Goal: Task Accomplishment & Management: Use online tool/utility

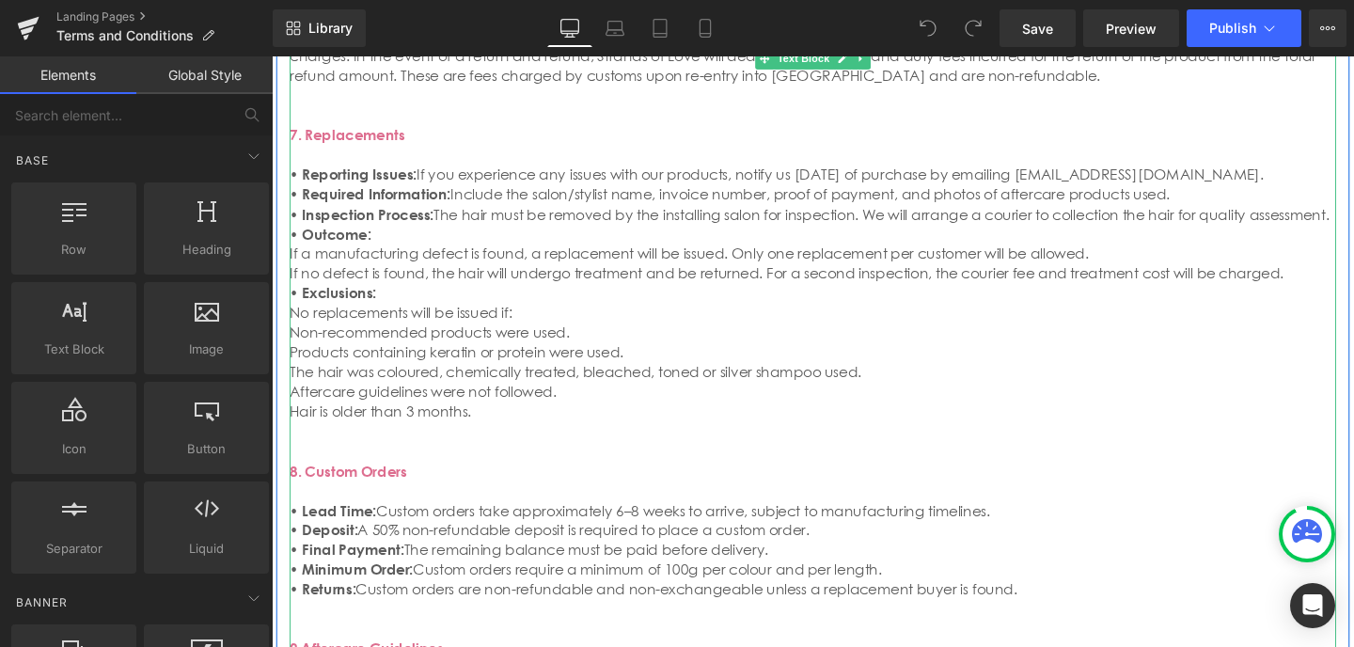
scroll to position [1457, 0]
click at [527, 313] on p "No replacements will be issued if: Non-recommended products were used." at bounding box center [840, 333] width 1100 height 41
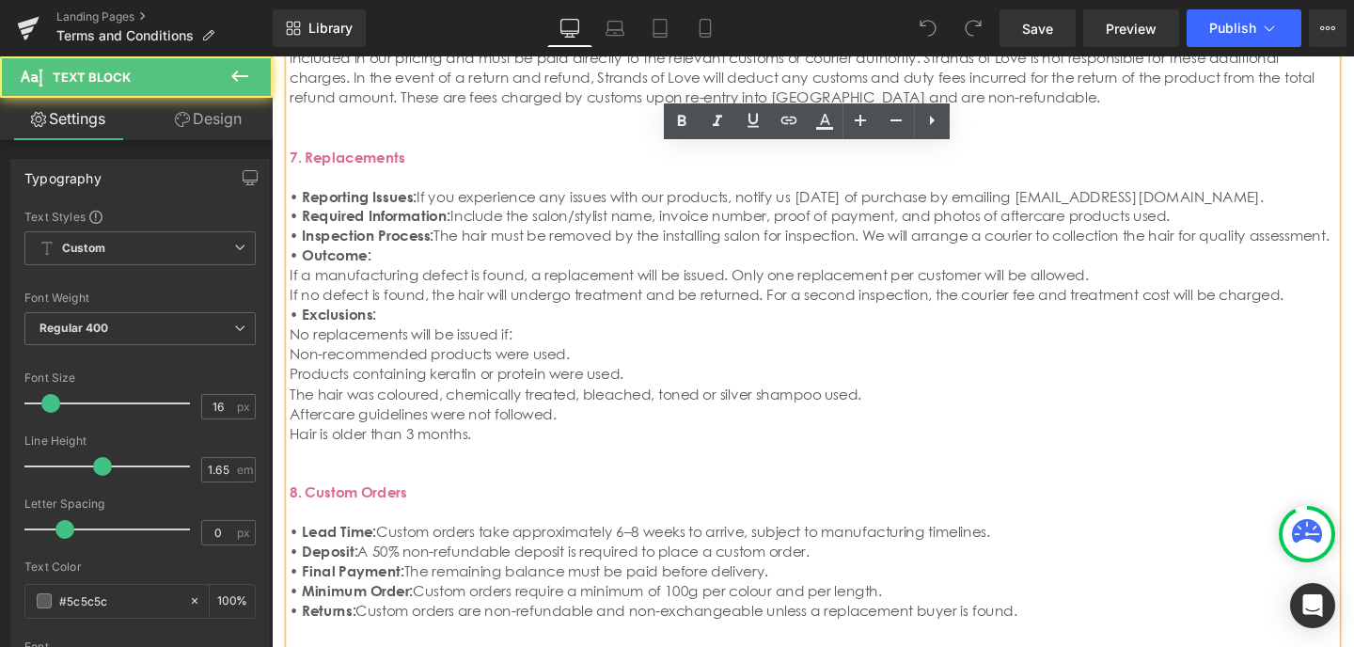
click at [525, 337] on p "No replacements will be issued if: Non-recommended products were used." at bounding box center [840, 357] width 1100 height 41
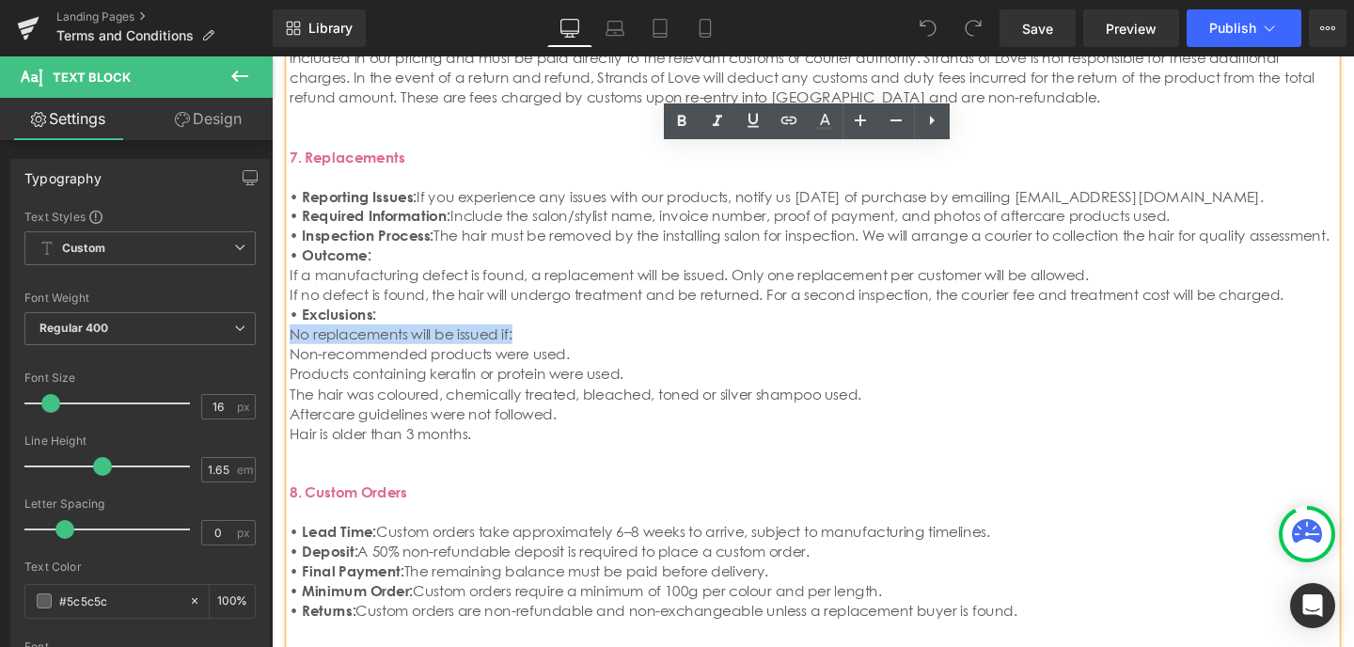
drag, startPoint x: 525, startPoint y: 289, endPoint x: 291, endPoint y: 287, distance: 234.1
click at [291, 337] on p "No replacements will be issued if: Non-recommended products were used." at bounding box center [840, 357] width 1100 height 41
click at [752, 131] on icon at bounding box center [753, 120] width 23 height 23
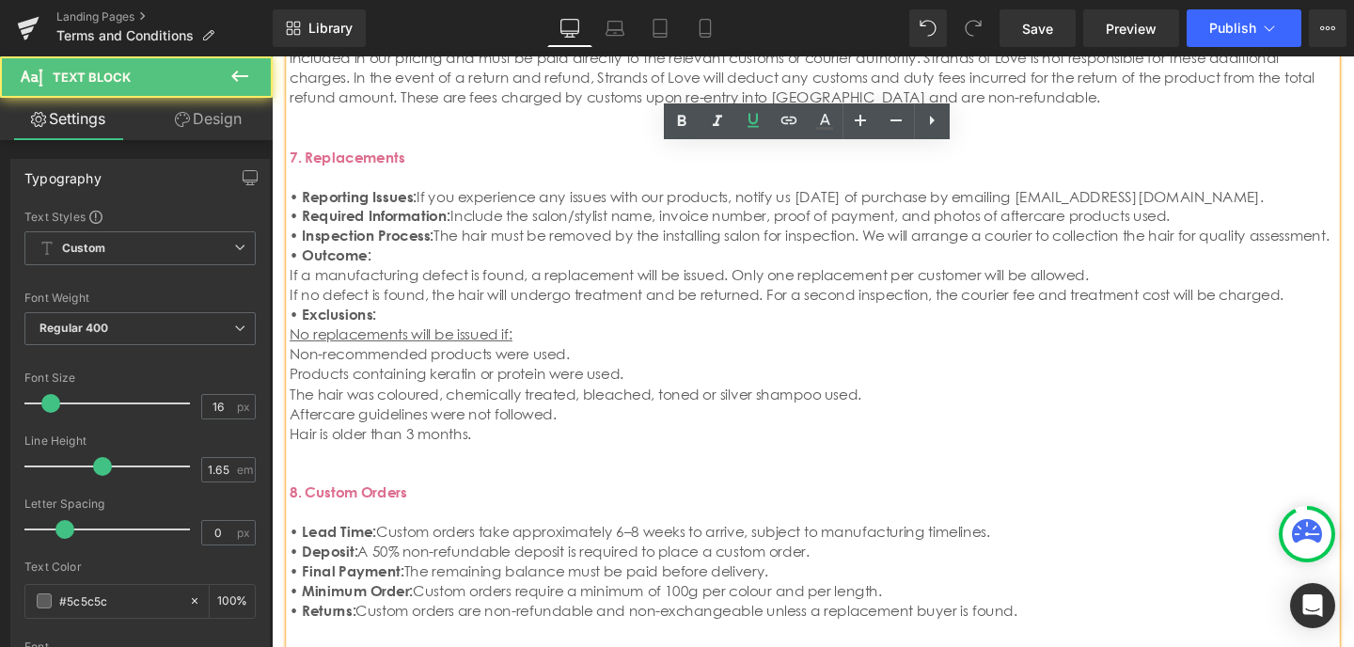
click at [588, 337] on p "No replacements will be issued if: Non-recommended products were used." at bounding box center [840, 357] width 1100 height 41
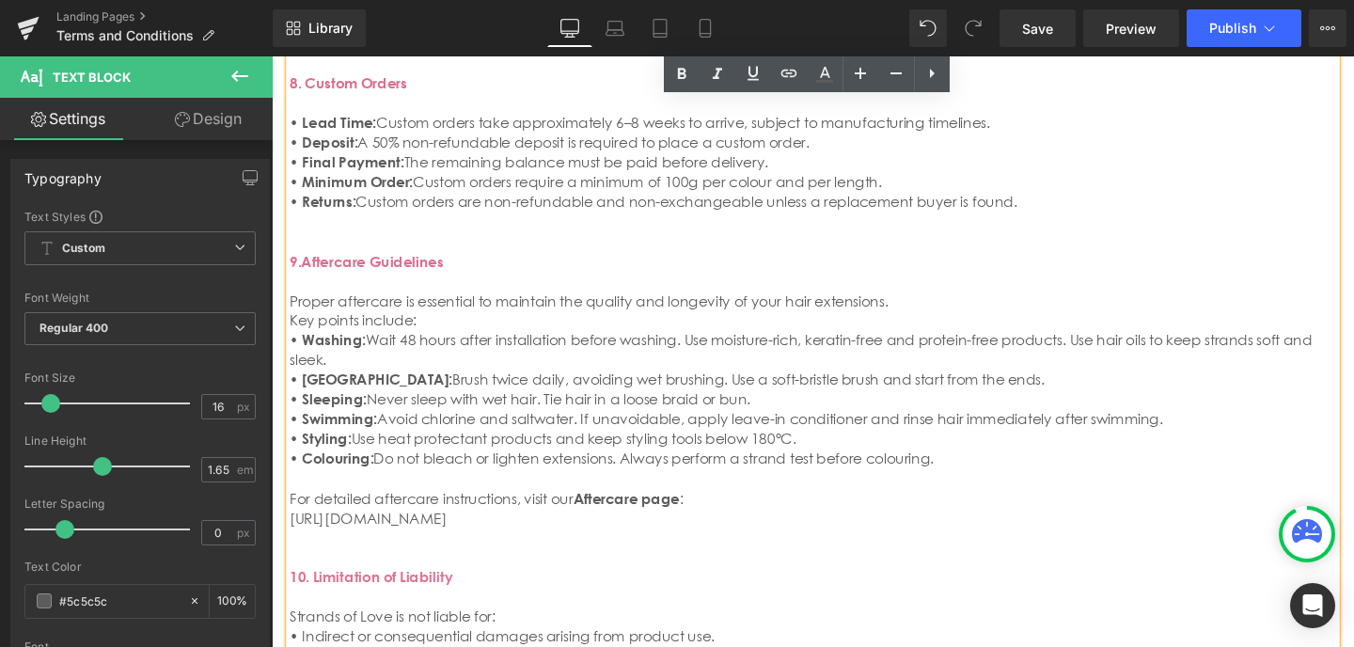
scroll to position [1889, 0]
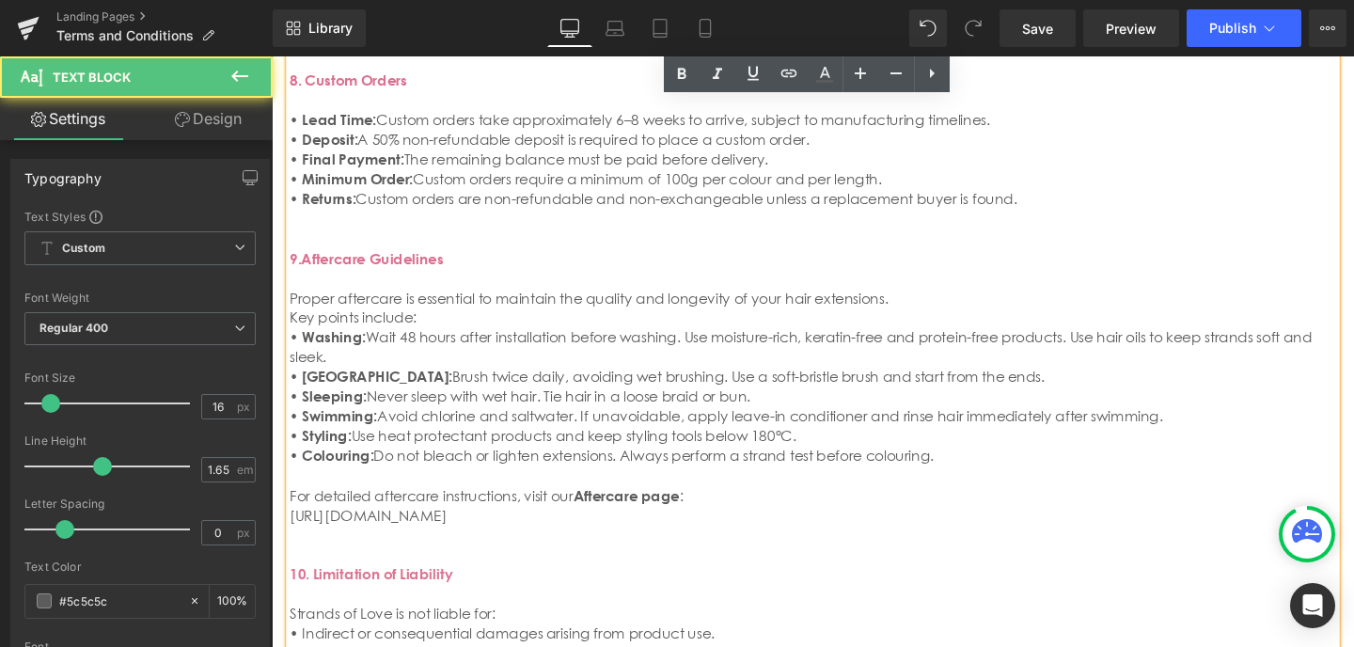
click at [949, 399] on p "9 . Aftercare Guidelines Proper aftercare is essential to maintain the quality …" at bounding box center [840, 352] width 1100 height 270
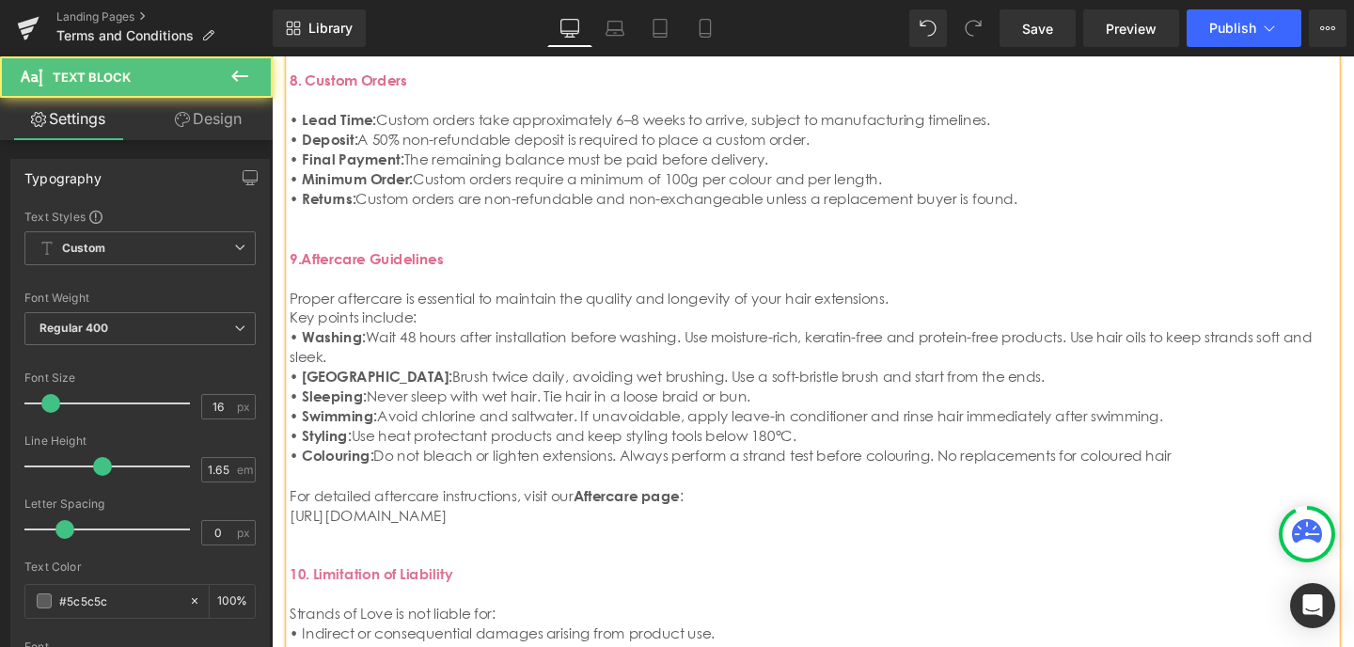
click at [932, 466] on span "Do not bleach or lighten extensions. Always perform a strand test before colour…" at bounding box center [798, 475] width 838 height 19
click at [1170, 396] on p "9 . Aftercare Guidelines Proper aftercare is essential to maintain the quality …" at bounding box center [840, 352] width 1100 height 270
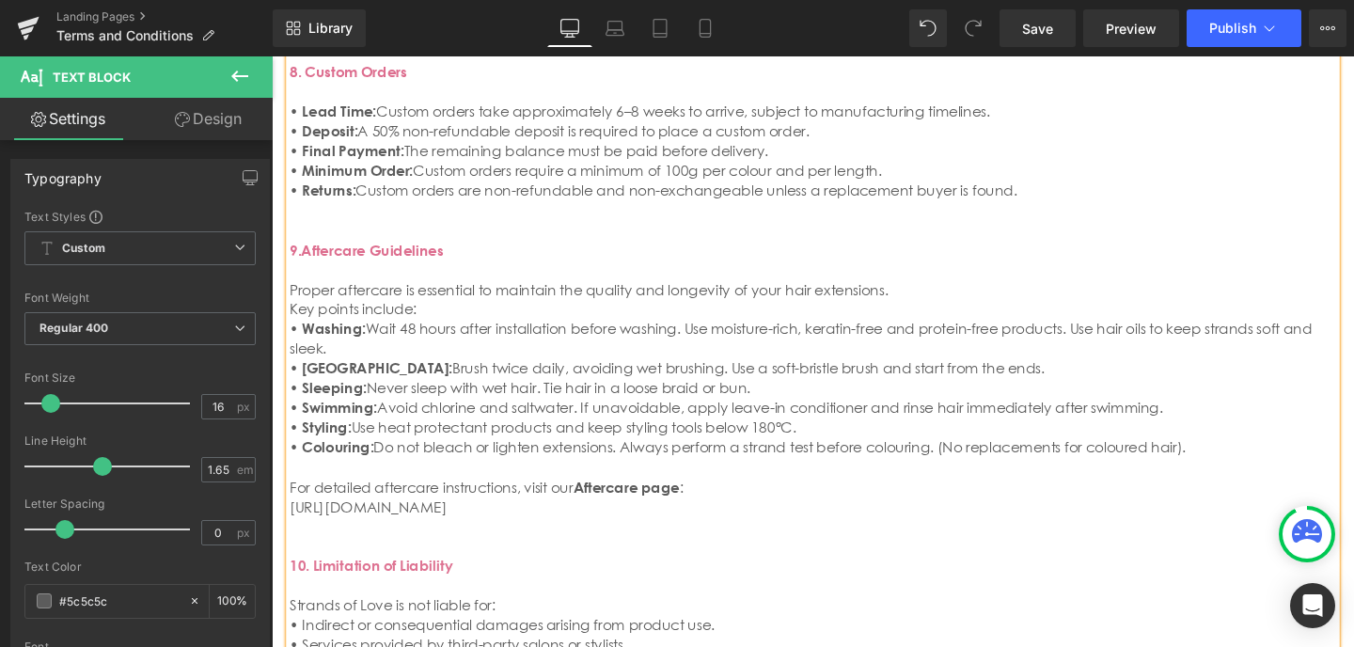
scroll to position [1901, 0]
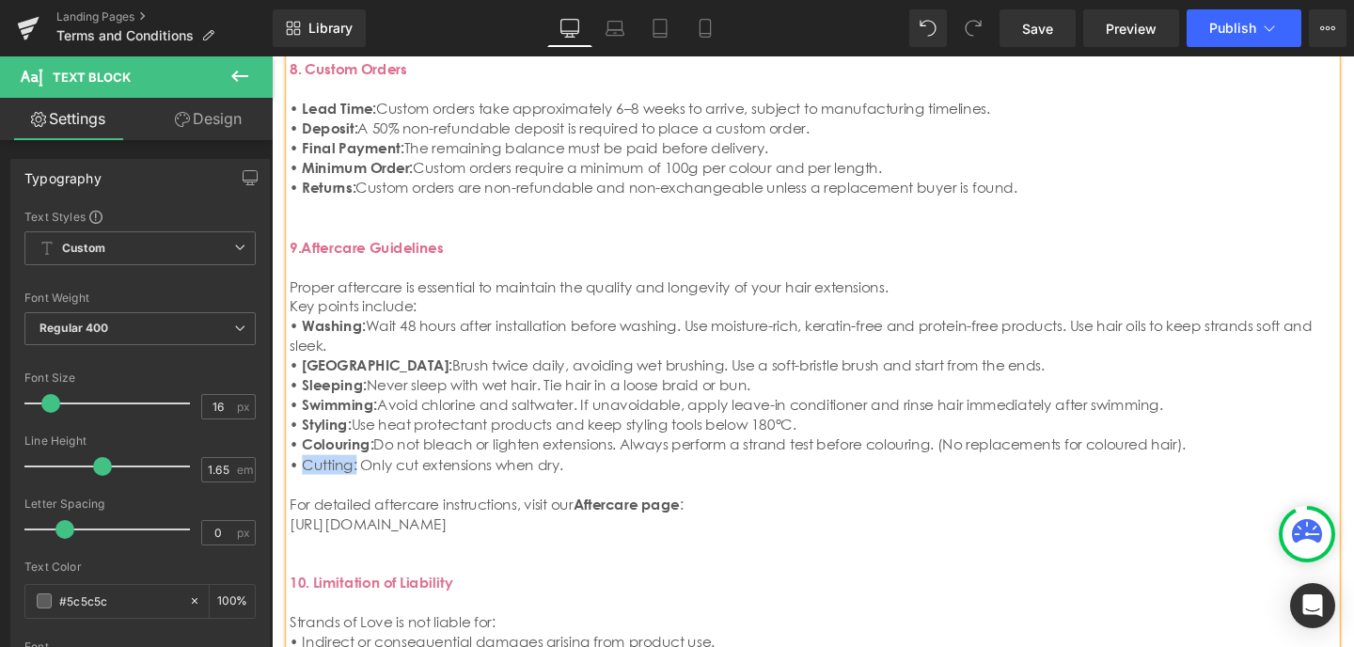
drag, startPoint x: 352, startPoint y: 401, endPoint x: 299, endPoint y: 402, distance: 52.6
click at [299, 476] on span "• Cutting: Only cut extensions when dry." at bounding box center [434, 485] width 288 height 19
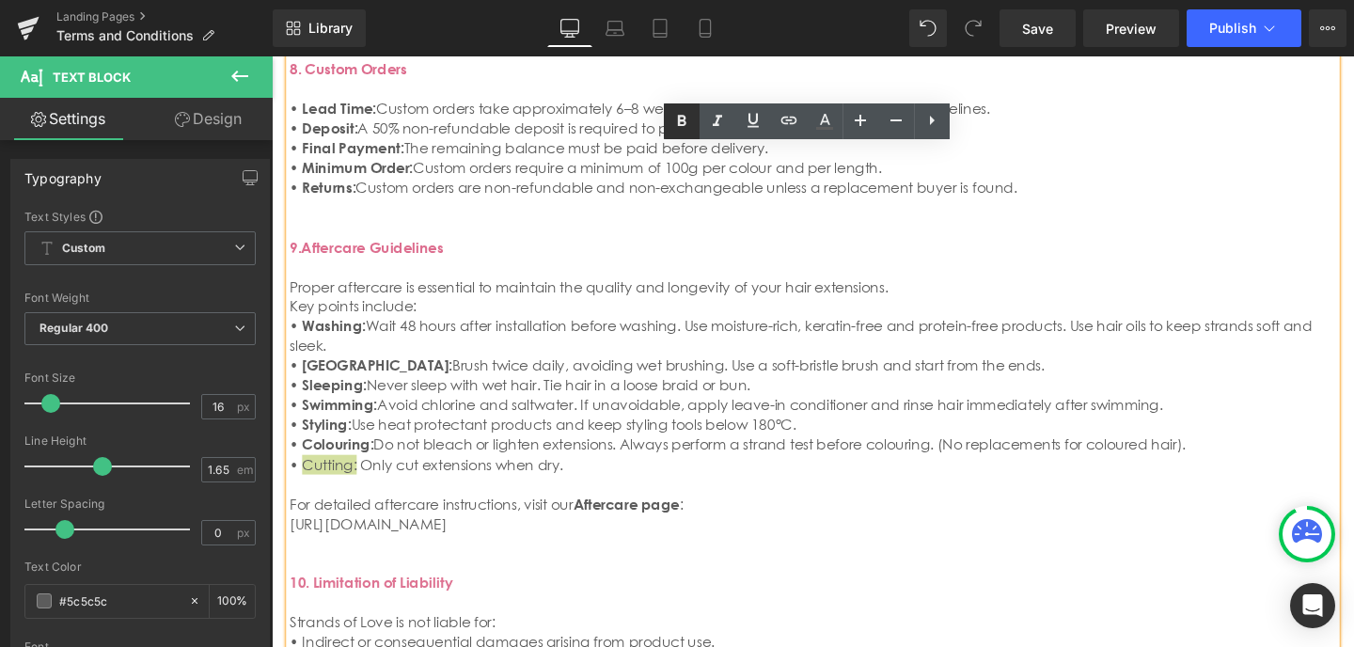
click at [687, 121] on icon at bounding box center [681, 121] width 23 height 23
click at [581, 475] on p "• Cutting: Only cut extensions when dry." at bounding box center [840, 485] width 1100 height 21
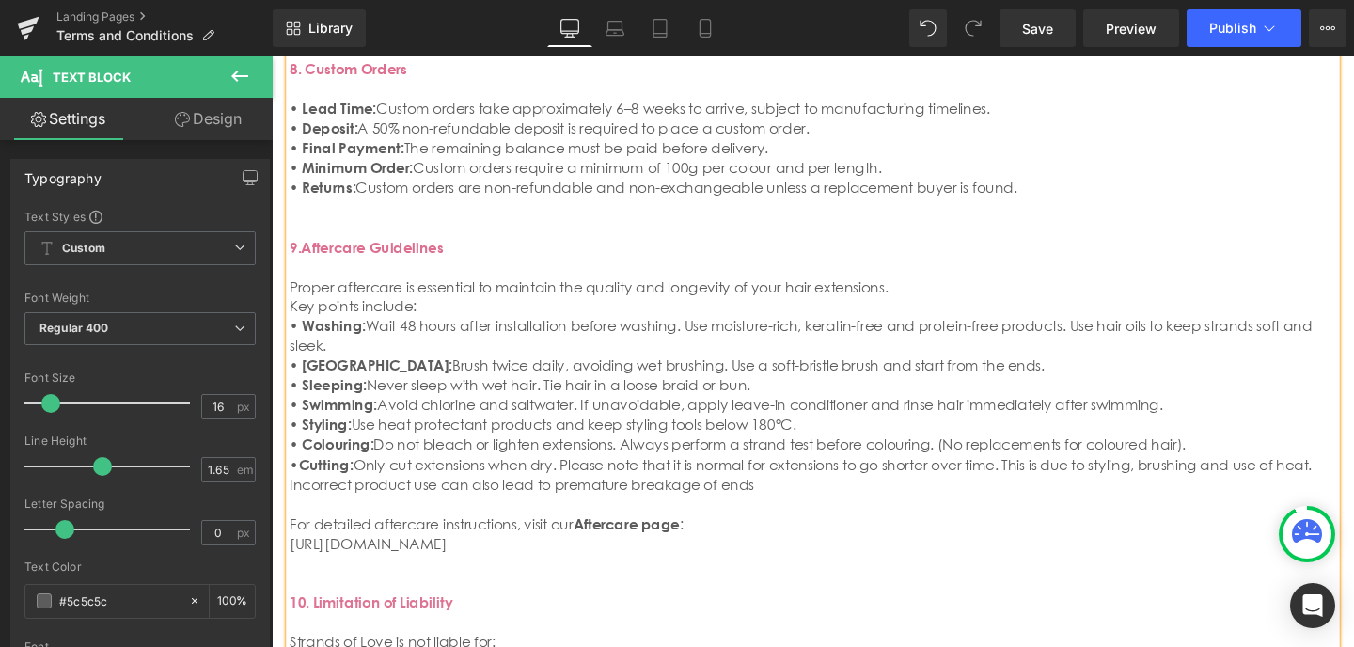
click at [375, 476] on span "Only cut extensions when dry. Please note that it is normal for extensions to g…" at bounding box center [829, 495] width 1078 height 39
drag, startPoint x: 659, startPoint y: 424, endPoint x: 634, endPoint y: 424, distance: 25.4
click at [634, 476] on span "Only cut extensions when dry. Please note that it is normal for extensions to g…" at bounding box center [829, 495] width 1078 height 39
click at [928, 475] on p "• Cutting: Only cut extensions when dry. Please note that it is normal for exte…" at bounding box center [840, 495] width 1100 height 41
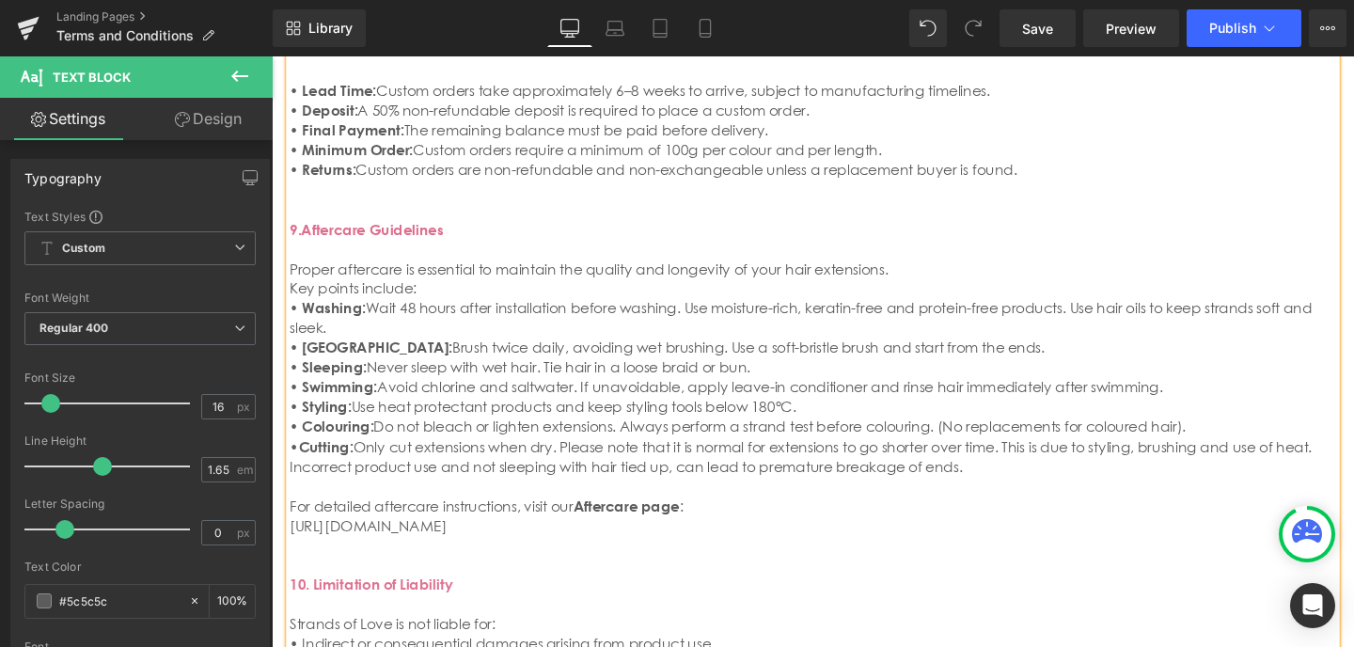
scroll to position [1924, 0]
click at [398, 453] on span "Only cut extensions when dry. Please note that it is normal for extensions to g…" at bounding box center [829, 472] width 1078 height 39
click at [888, 535] on p "[URL][DOMAIN_NAME]" at bounding box center [840, 545] width 1100 height 21
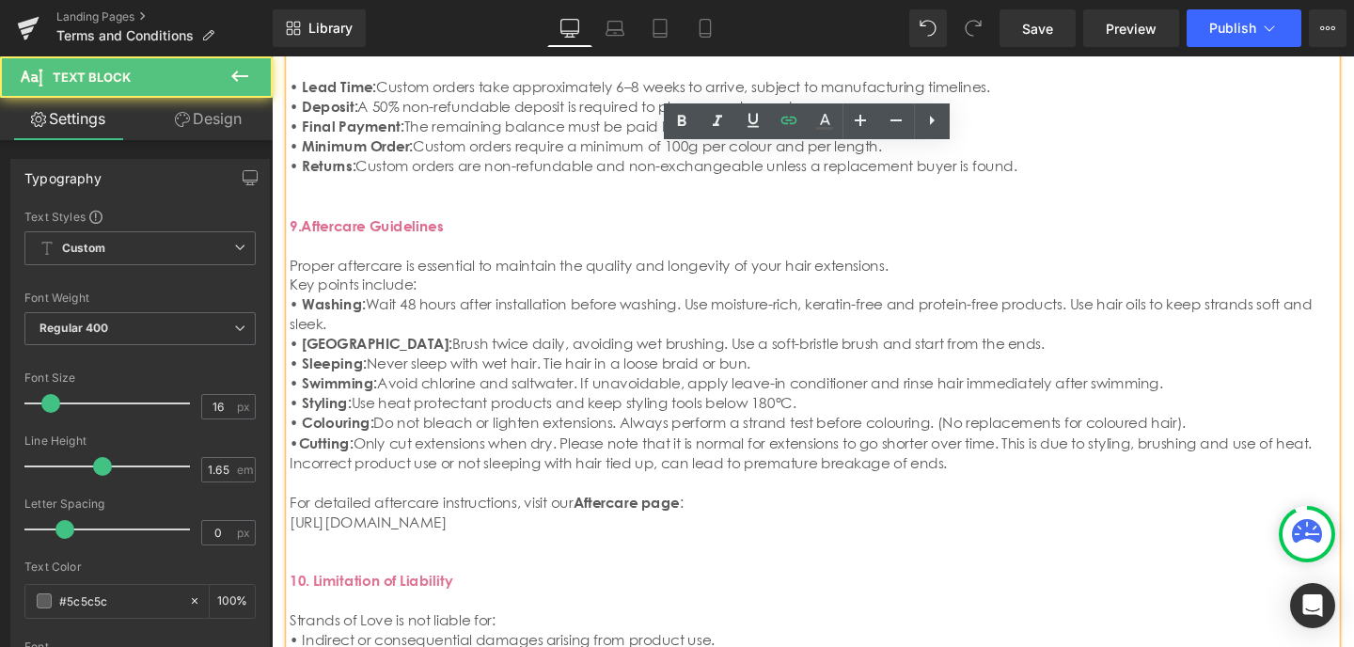
click at [1331, 453] on span "Only cut extensions when dry. Please note that it is normal for extensions to g…" at bounding box center [829, 472] width 1078 height 39
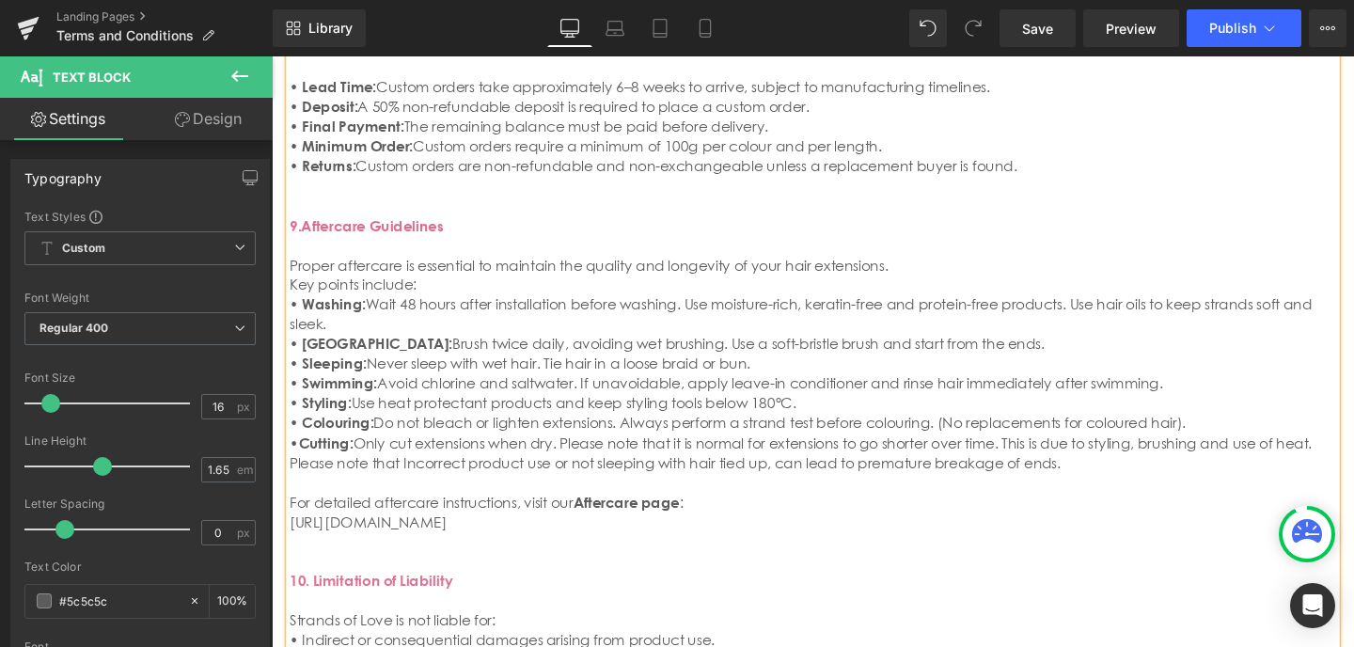
click at [358, 453] on span "Only cut extensions when dry. Please note that it is normal for extensions to g…" at bounding box center [829, 472] width 1078 height 39
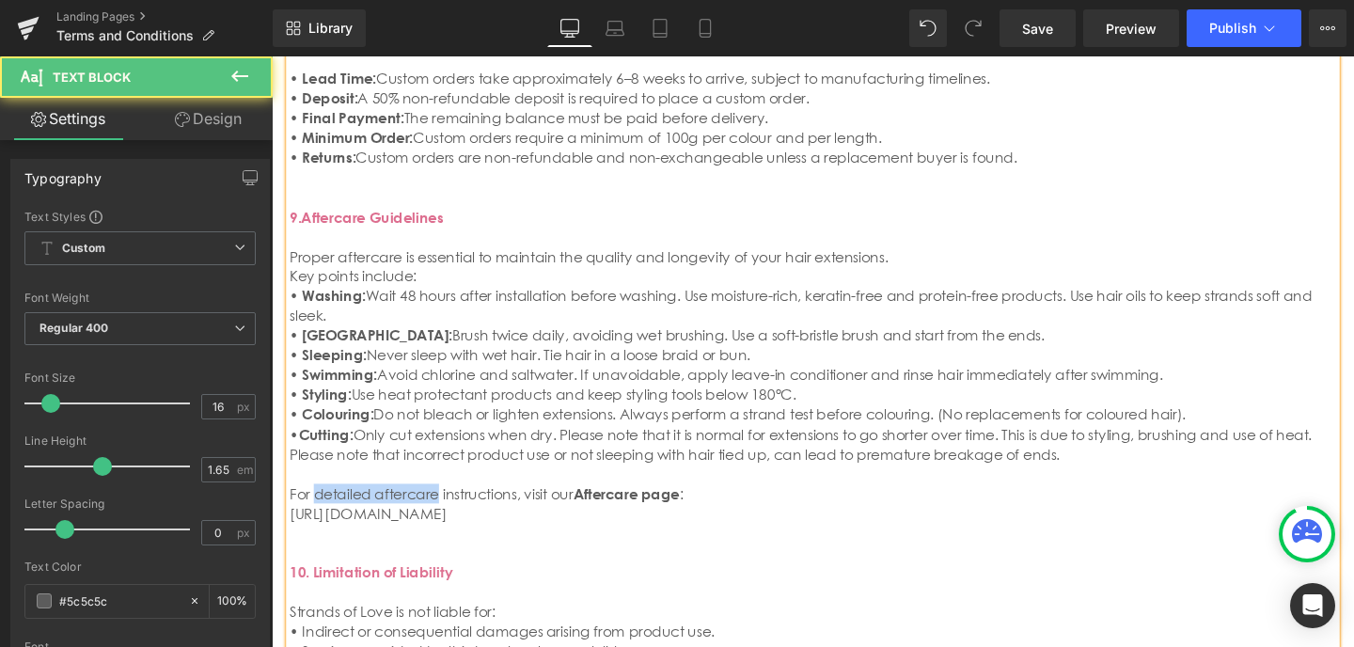
drag, startPoint x: 432, startPoint y: 436, endPoint x: 318, endPoint y: 435, distance: 114.7
click at [318, 507] on span "For detailed aftercare instructions, visit our" at bounding box center [439, 516] width 298 height 19
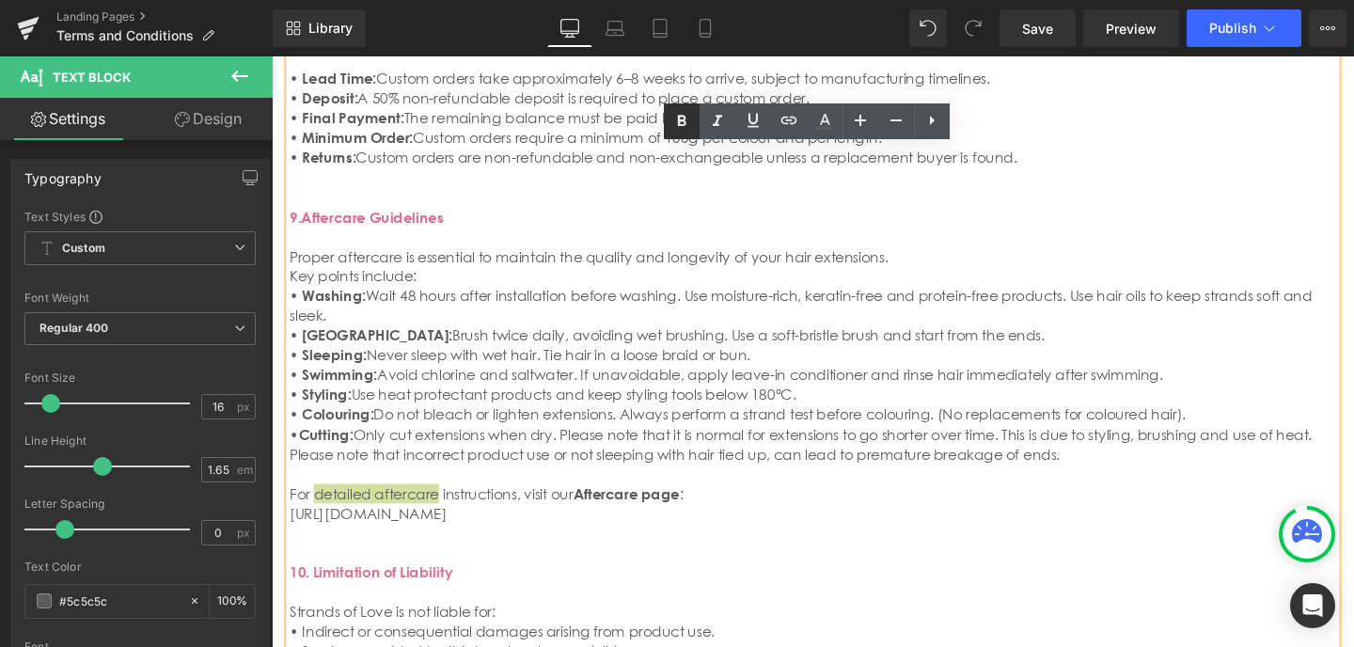
click at [686, 119] on icon at bounding box center [681, 121] width 23 height 23
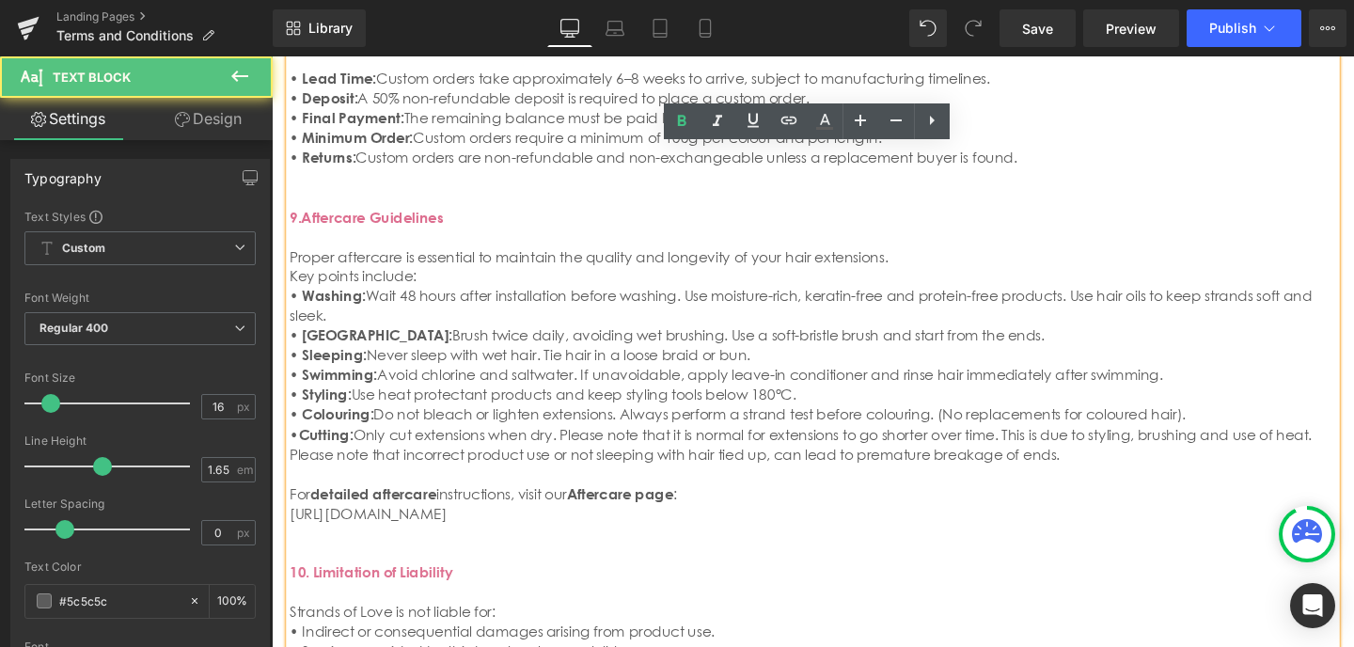
click at [445, 507] on span "instructions, visit our" at bounding box center [513, 516] width 137 height 19
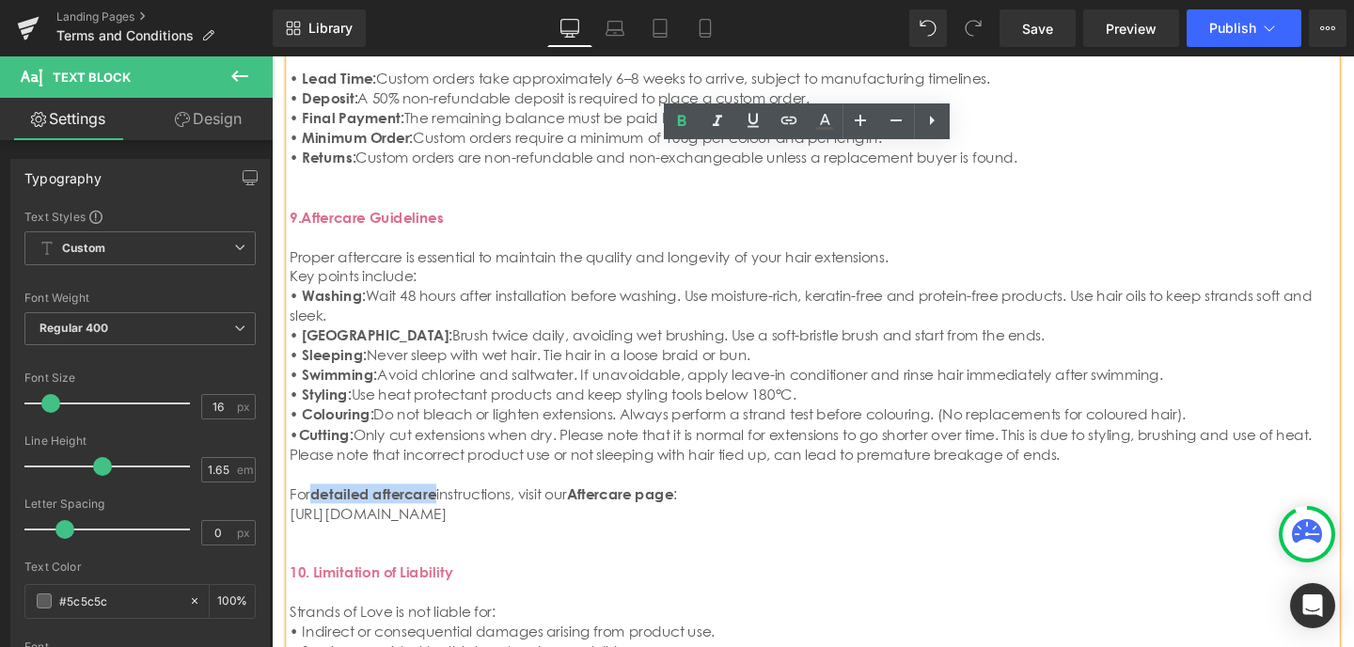
drag, startPoint x: 441, startPoint y: 435, endPoint x: 321, endPoint y: 435, distance: 119.4
click at [320, 485] on p "For detailed aftercare instructions, visit our Aftercare page :" at bounding box center [840, 505] width 1100 height 41
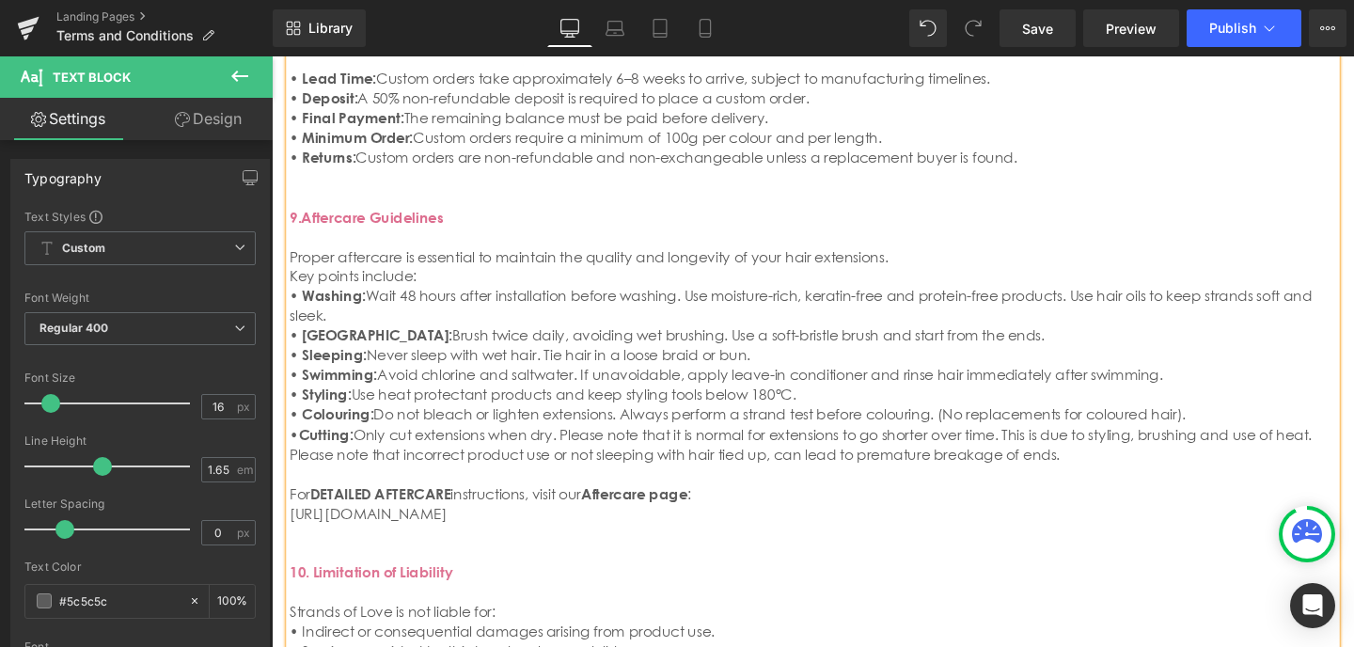
click at [775, 547] on p at bounding box center [840, 557] width 1100 height 21
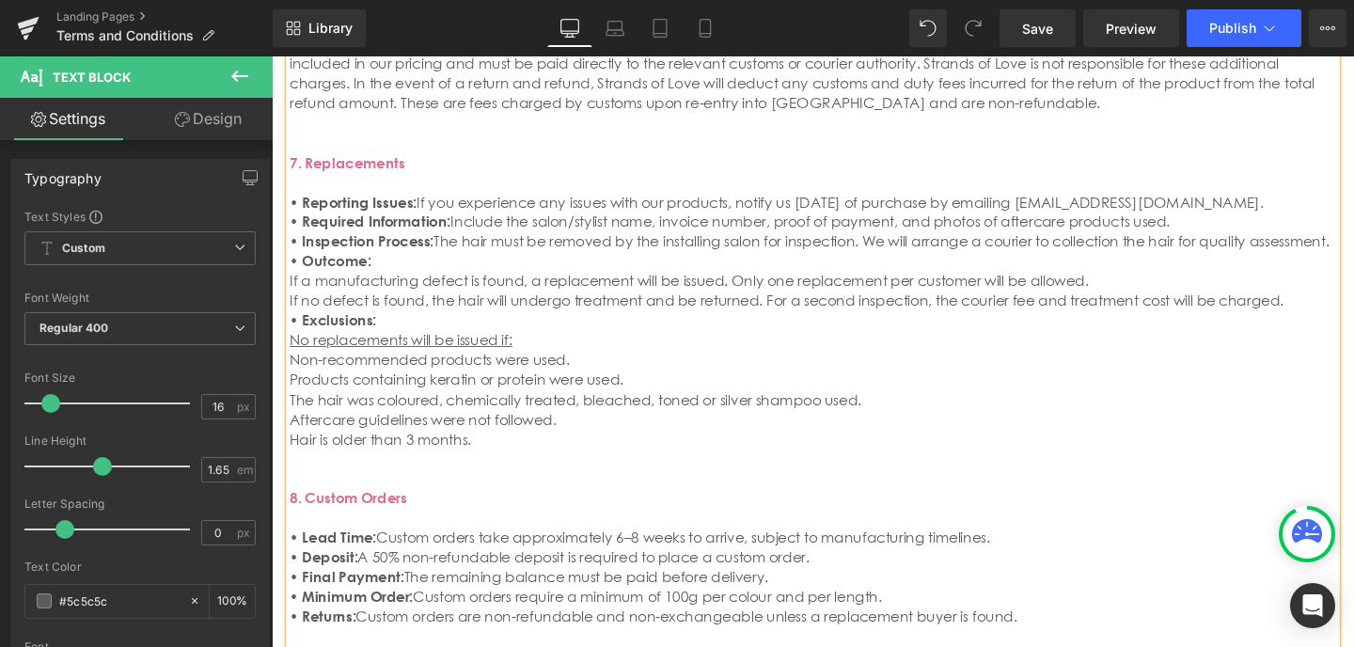
scroll to position [1449, 0]
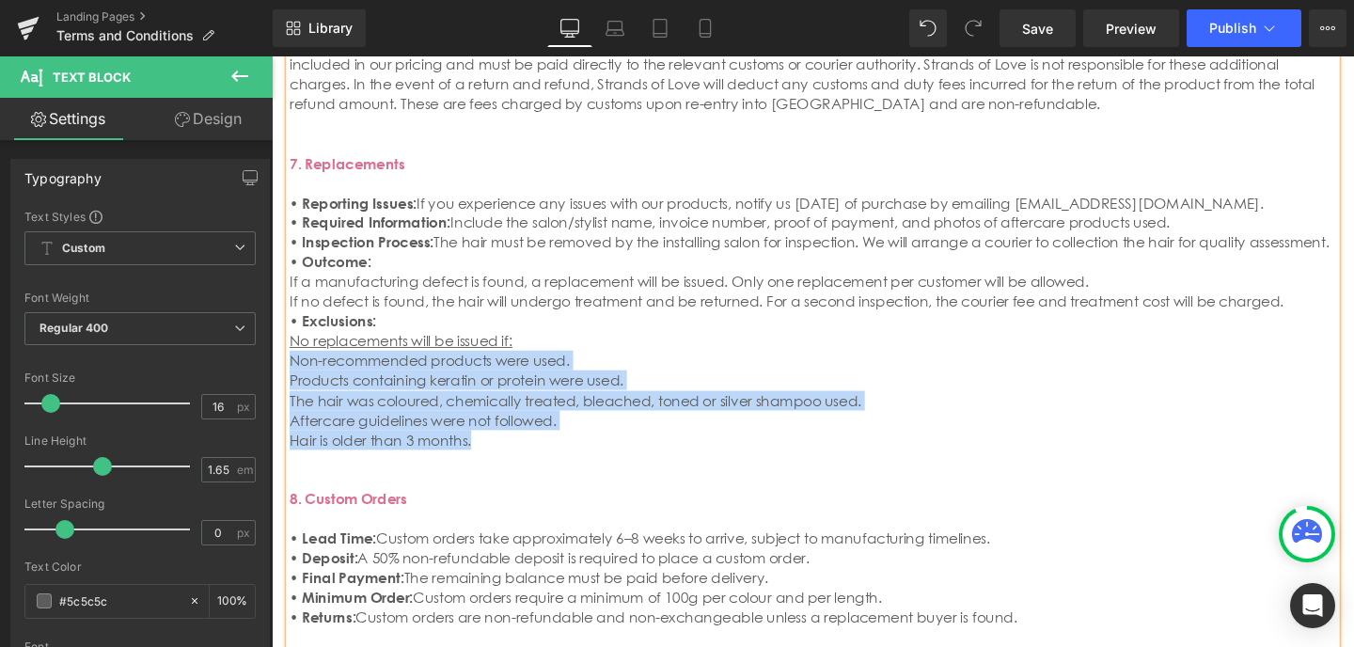
drag, startPoint x: 477, startPoint y: 402, endPoint x: 292, endPoint y: 316, distance: 203.5
click at [292, 316] on span "1. Company Overview Strands of Love (Pty) Ltd is a South African-based supplier…" at bounding box center [840, 511] width 1100 height 3237
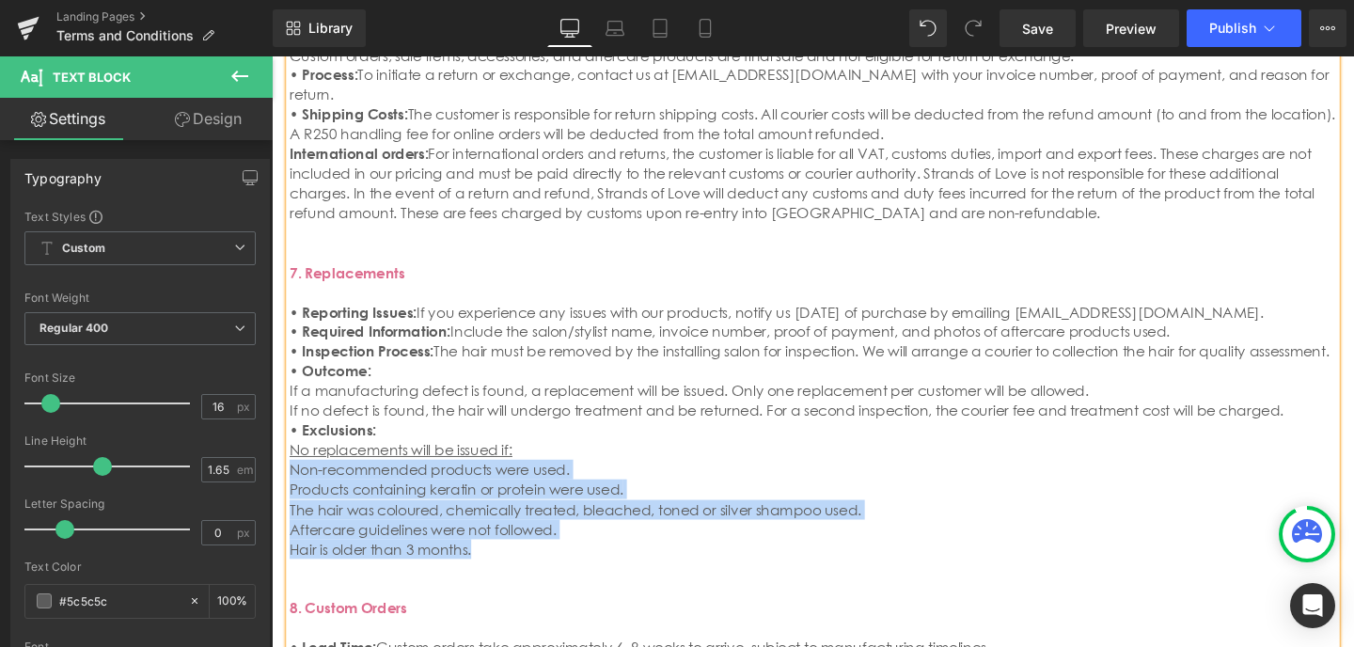
scroll to position [1338, 0]
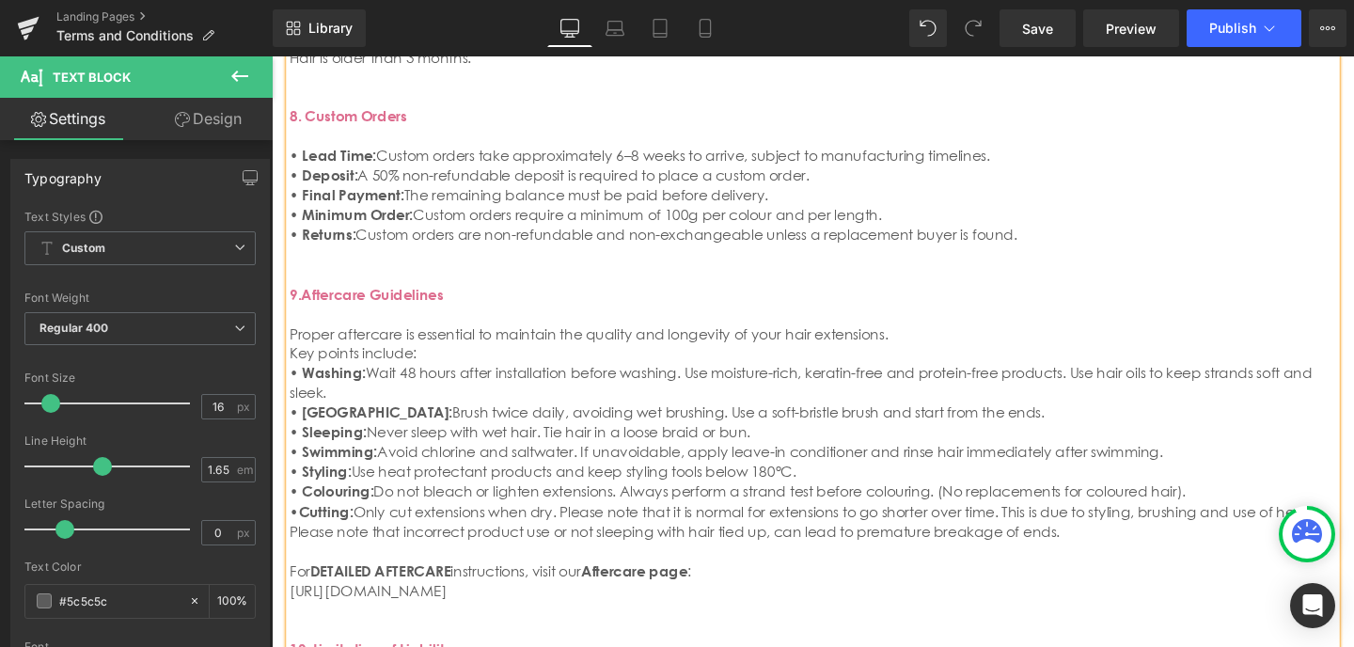
scroll to position [1859, 0]
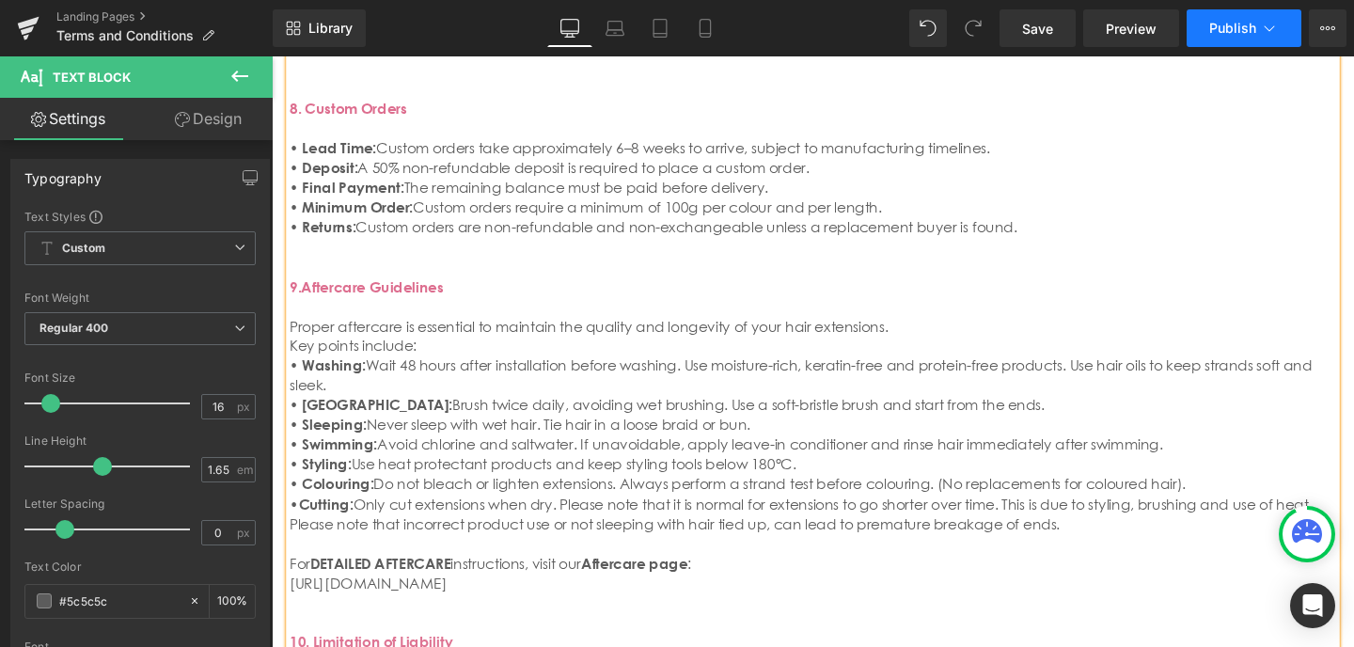
click at [1237, 34] on span "Publish" at bounding box center [1232, 28] width 47 height 15
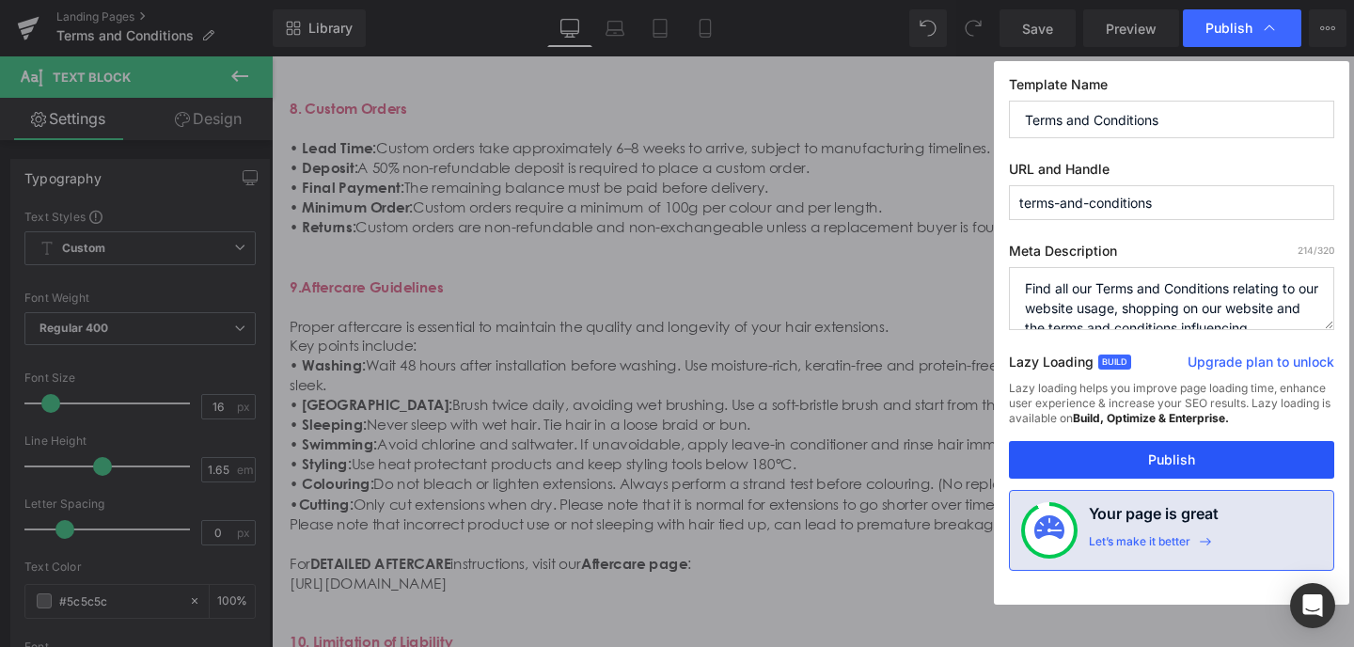
click at [1169, 462] on button "Publish" at bounding box center [1171, 460] width 325 height 38
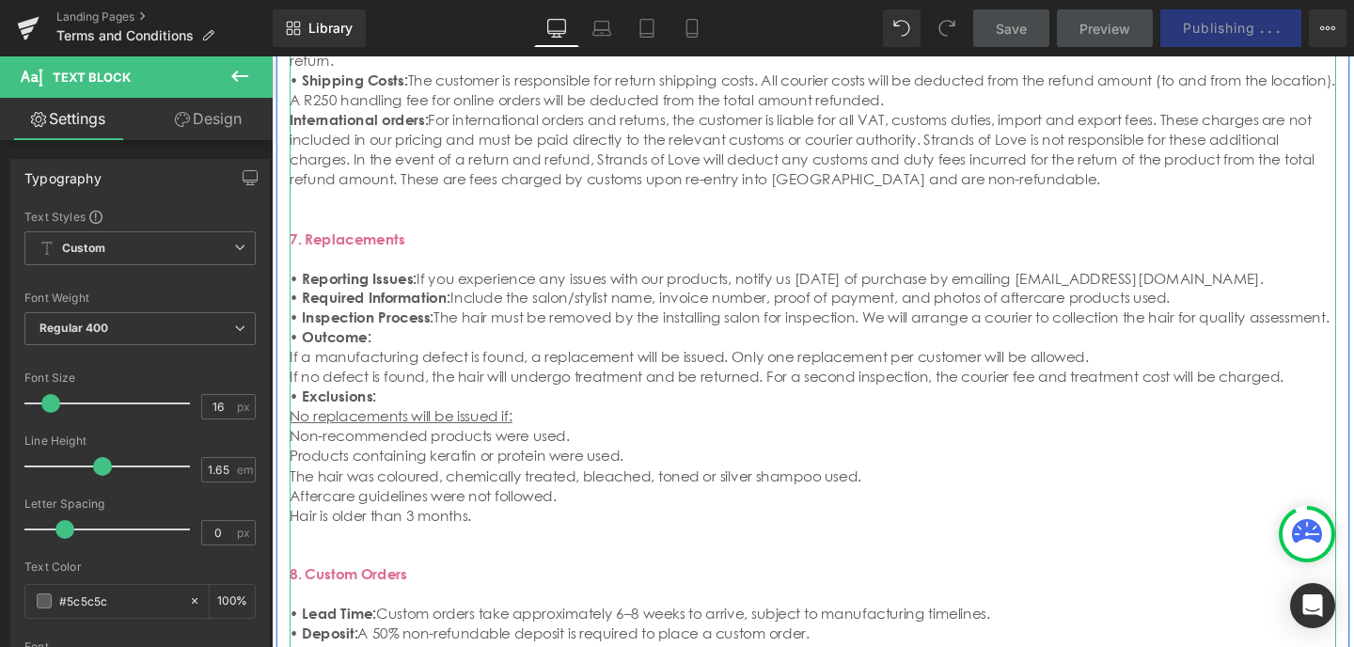
scroll to position [1459, 0]
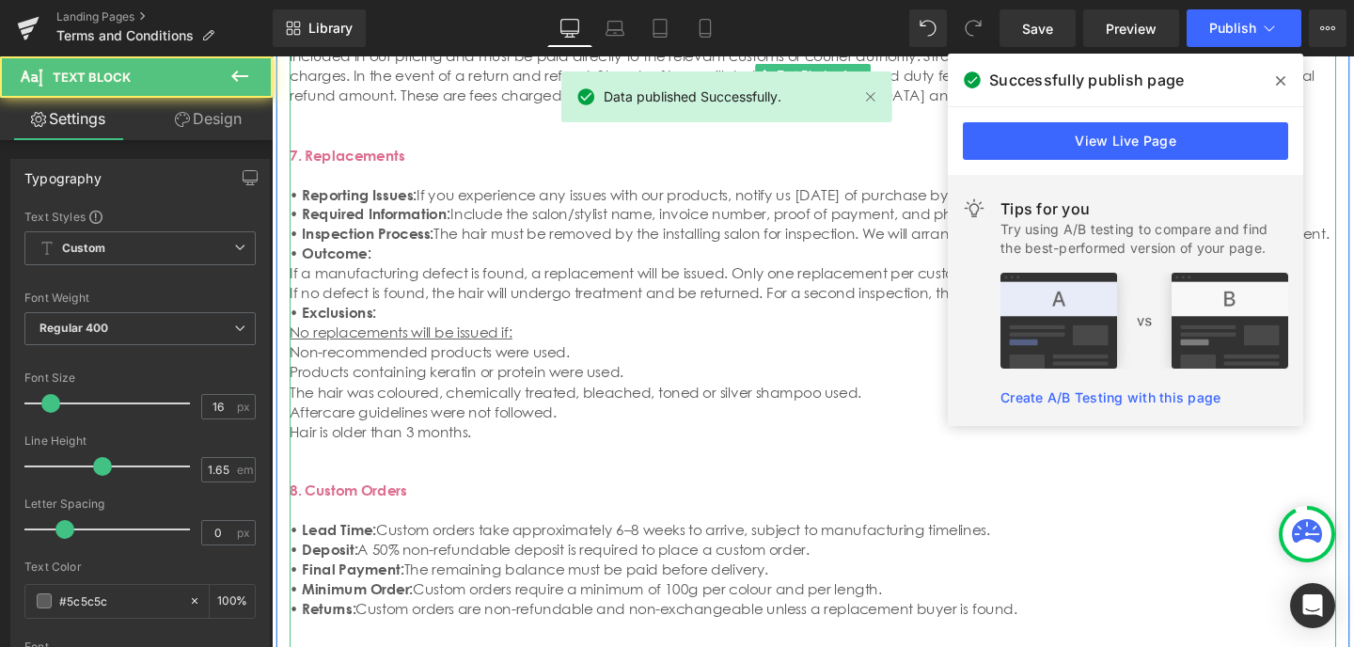
click at [934, 461] on p "8. Custom Orders • Lead Time: Custom orders take approximately 6–8 weeks to arr…" at bounding box center [840, 554] width 1100 height 187
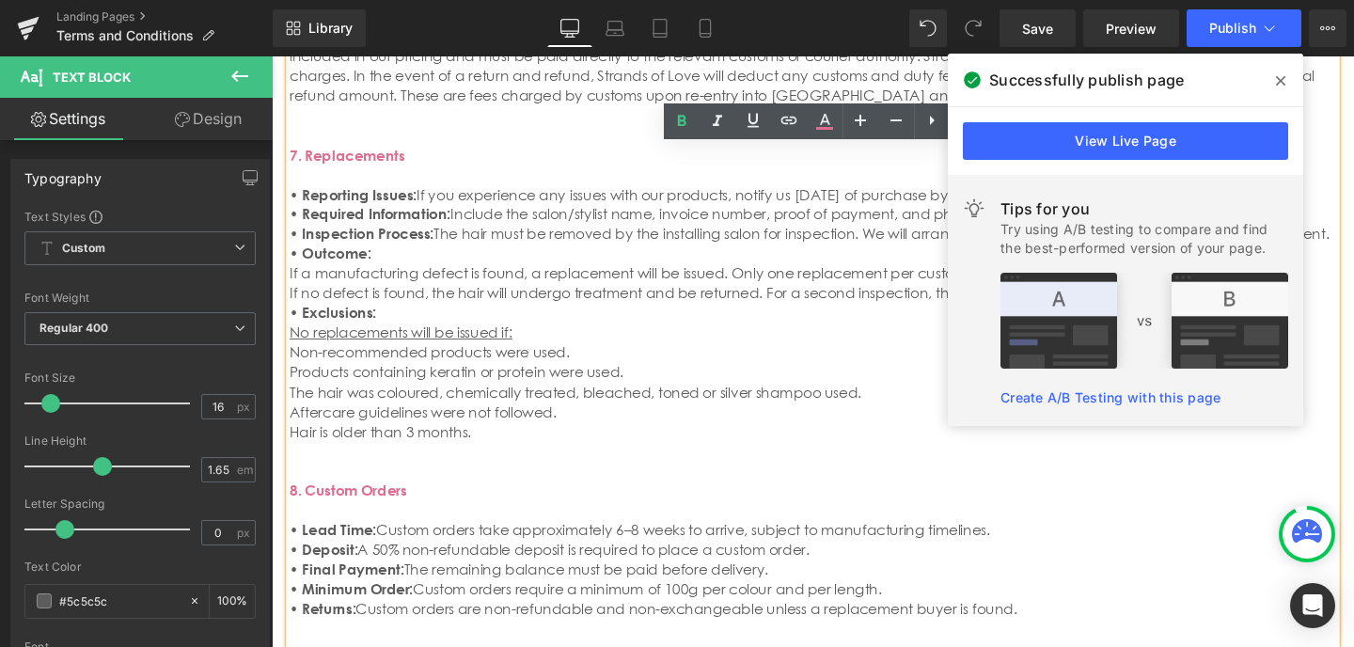
click at [1281, 76] on icon at bounding box center [1279, 80] width 9 height 15
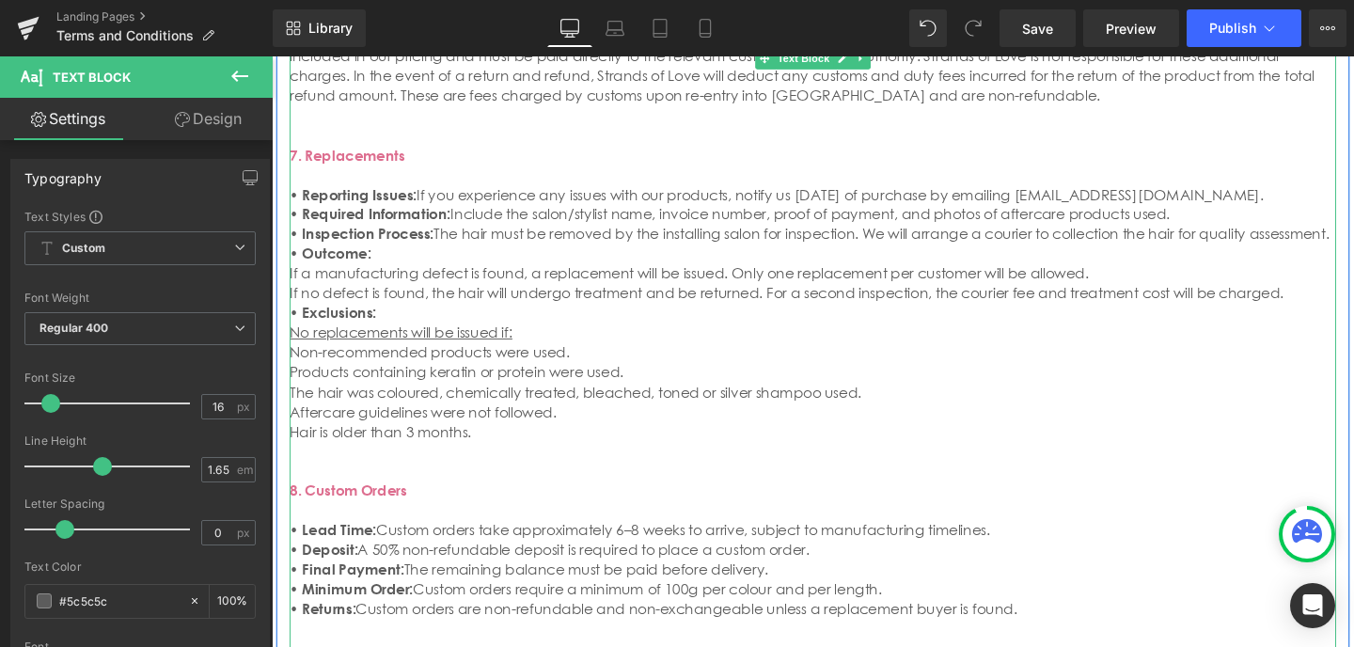
scroll to position [1403, 0]
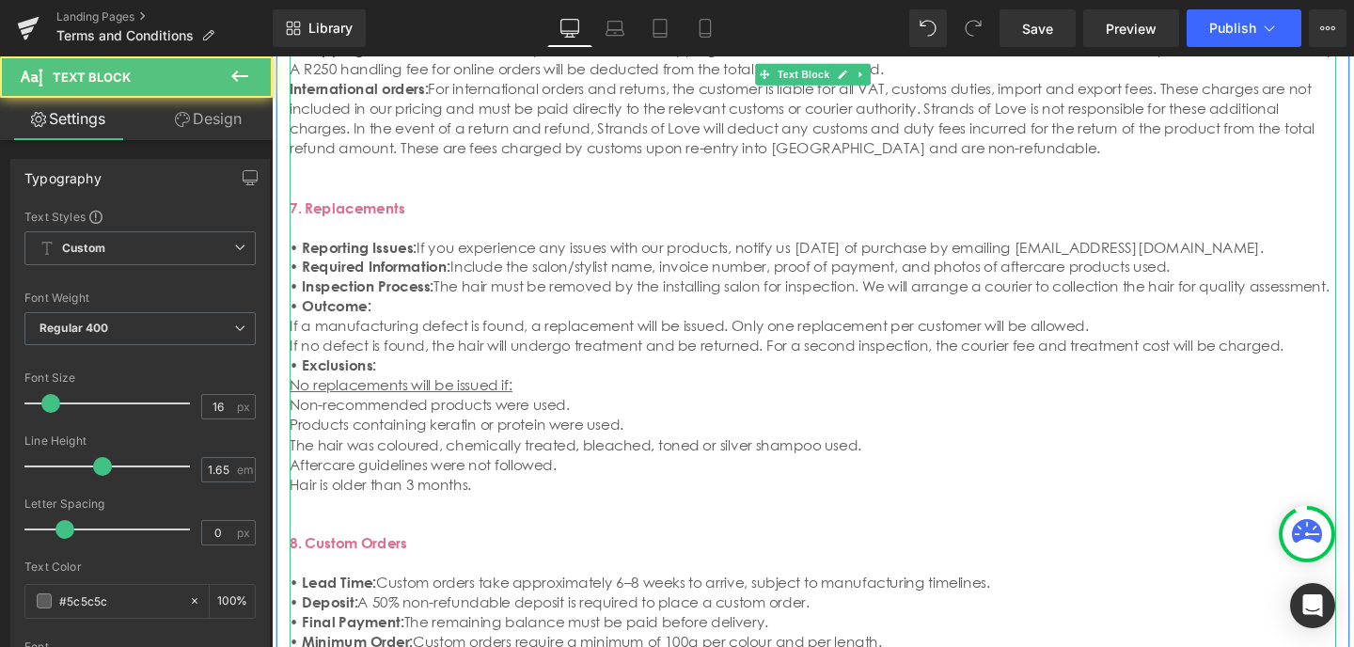
click at [1270, 305] on p "7. Replacements • Reporting Issues: If you experience any issues with our produ…" at bounding box center [840, 277] width 1100 height 228
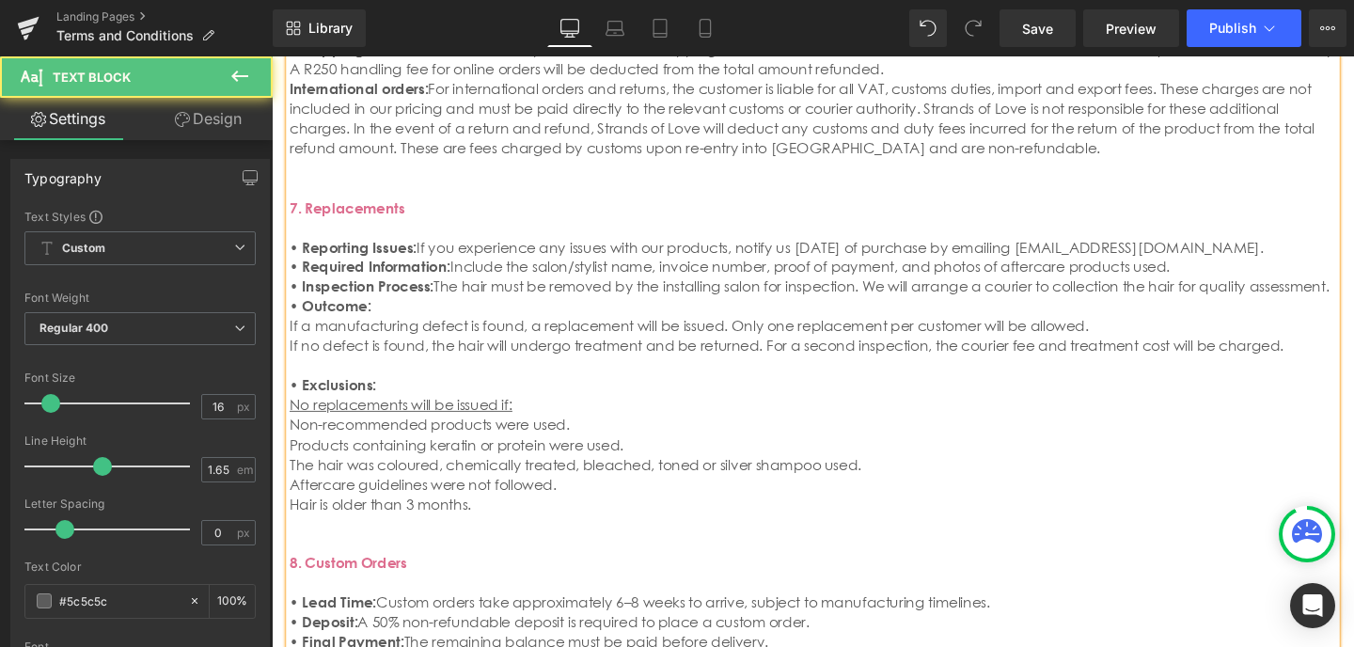
click at [1162, 454] on p "Products containing keratin or protein were used. The hair was coloured, chemic…" at bounding box center [840, 474] width 1100 height 41
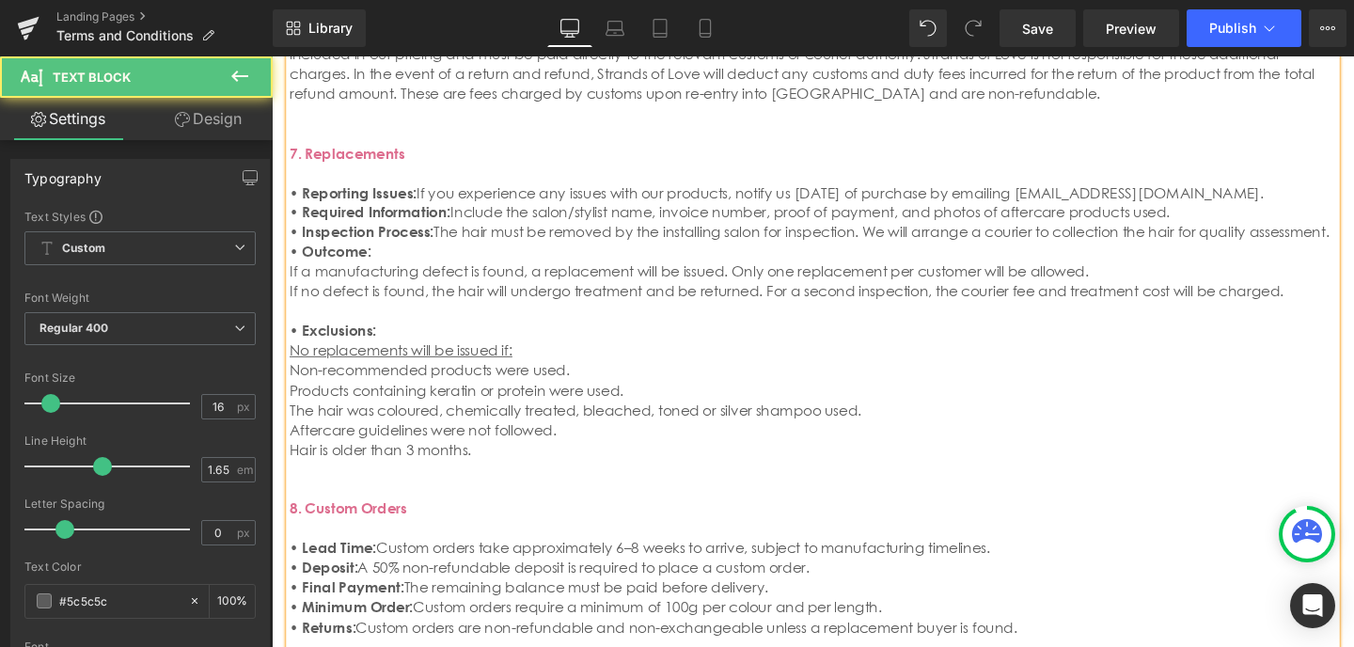
scroll to position [1462, 0]
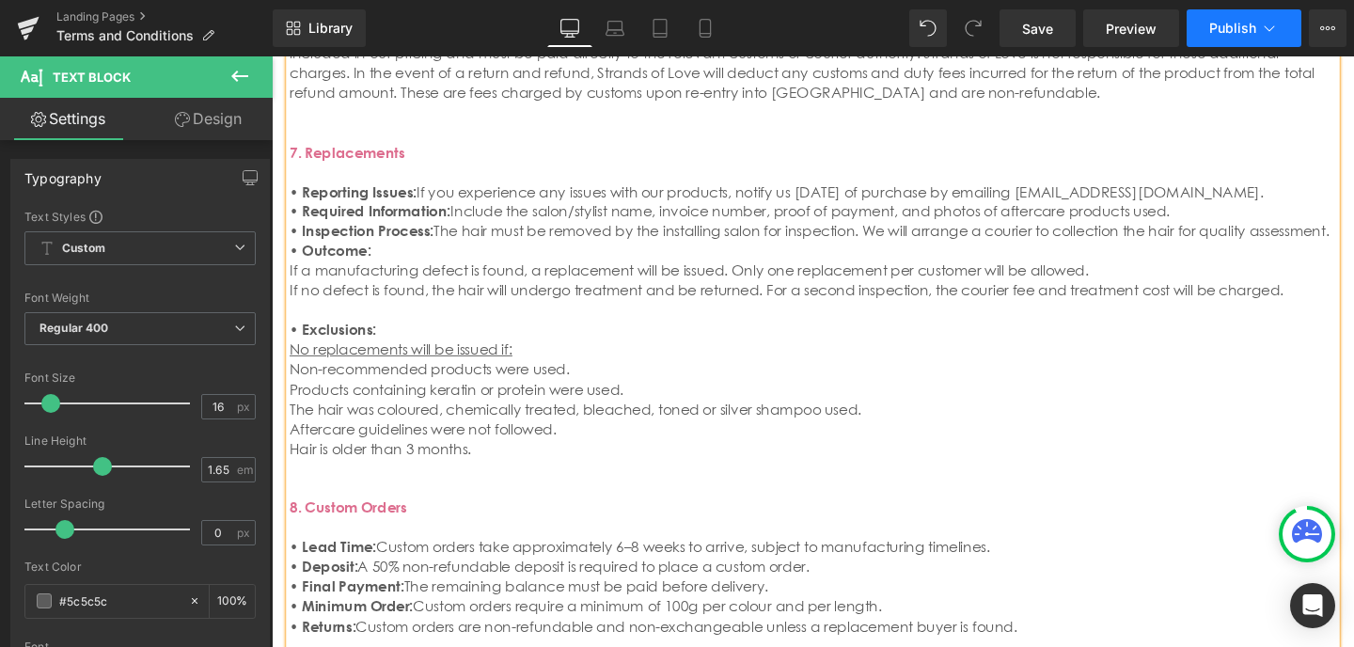
click at [1245, 33] on span "Publish" at bounding box center [1232, 28] width 47 height 15
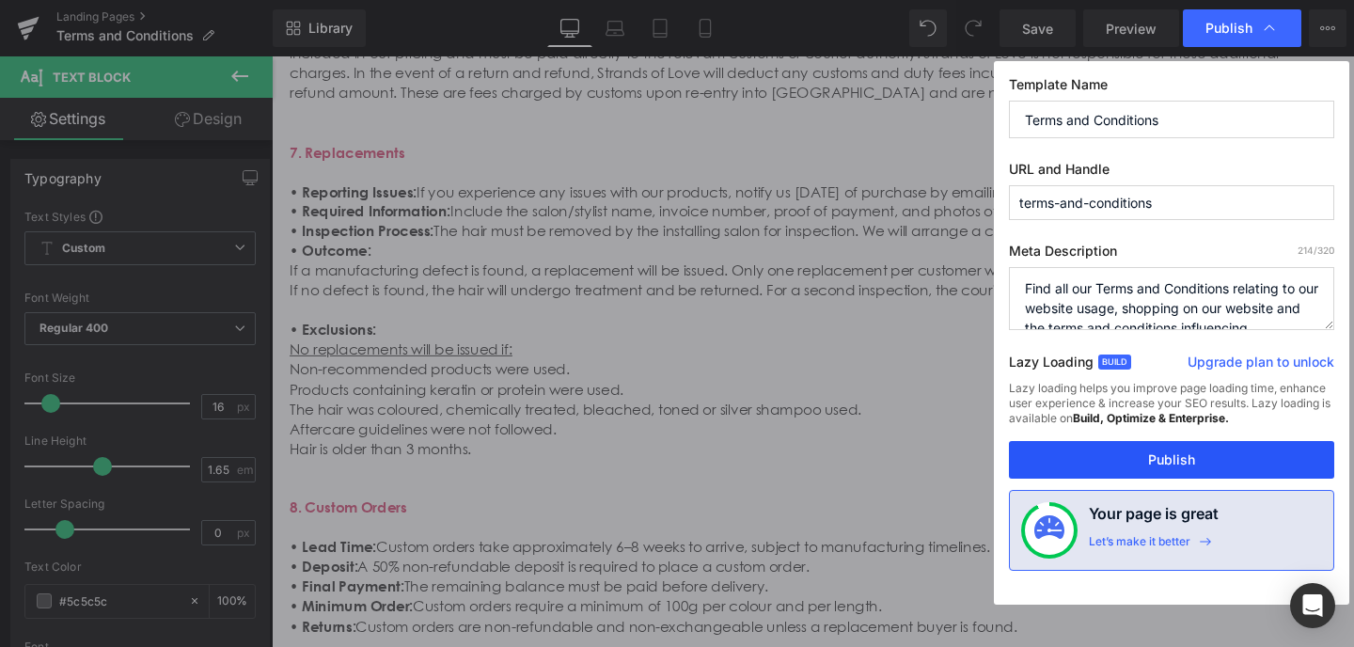
click at [1161, 461] on button "Publish" at bounding box center [1171, 460] width 325 height 38
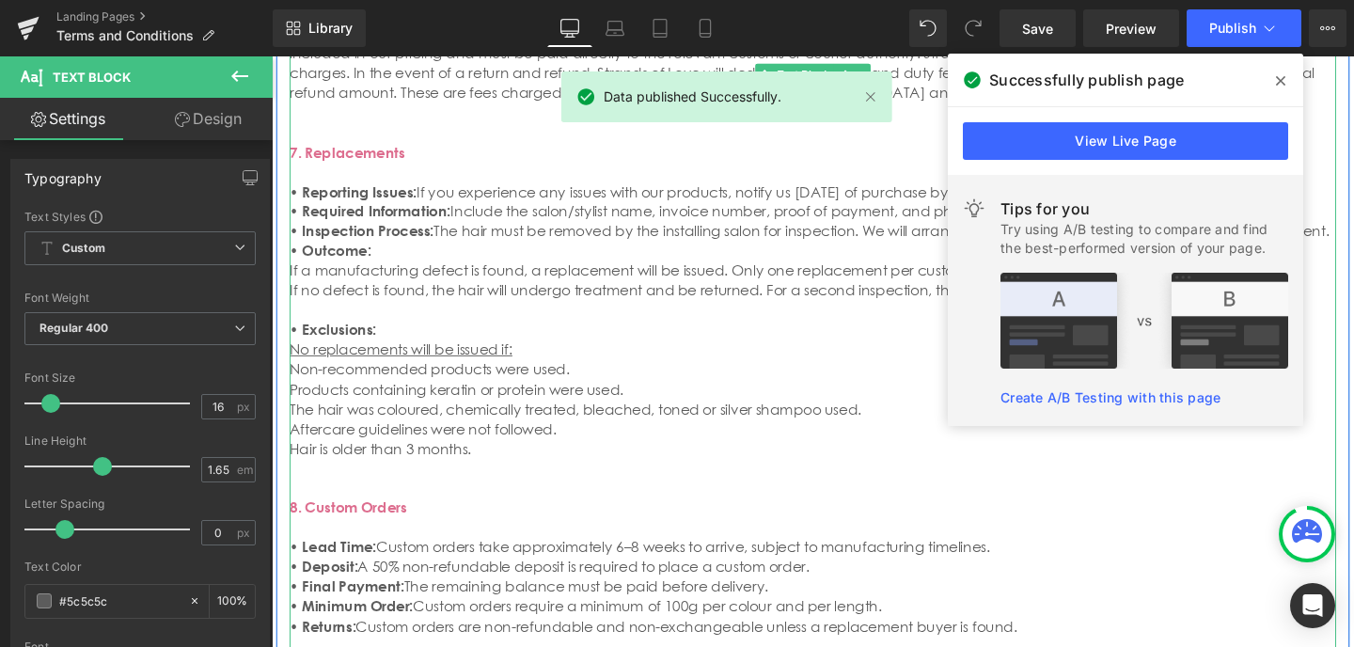
click at [534, 478] on p "8. Custom Orders • Lead Time: Custom orders take approximately 6–8 weeks to arr…" at bounding box center [840, 571] width 1100 height 187
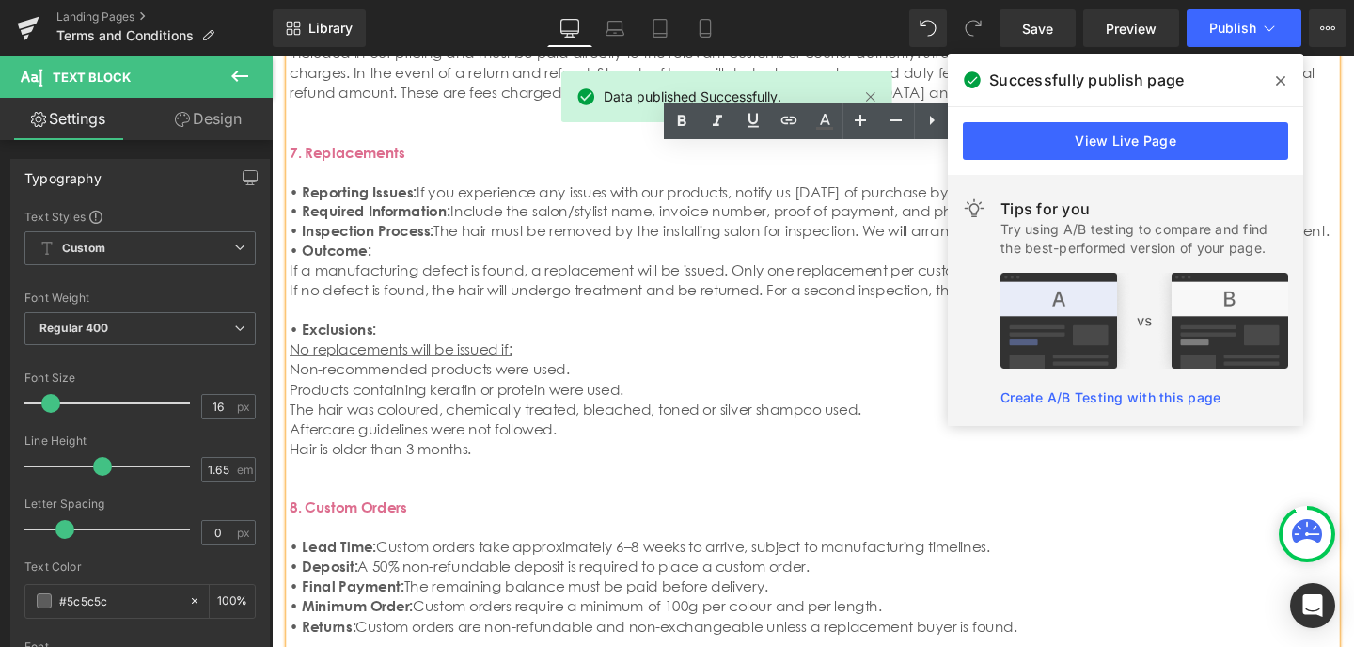
click at [758, 480] on p "8. Custom Orders • Lead Time: Custom orders take approximately 6–8 weeks to arr…" at bounding box center [840, 571] width 1100 height 187
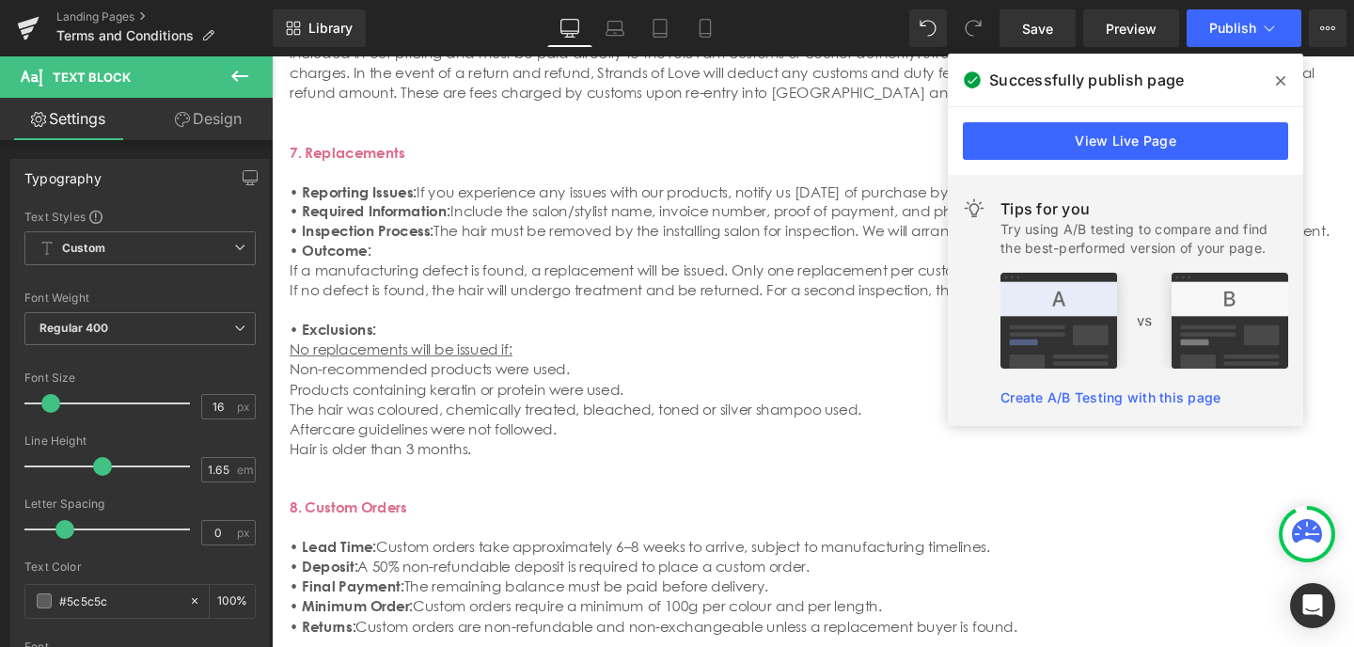
click at [1278, 77] on icon at bounding box center [1279, 80] width 9 height 15
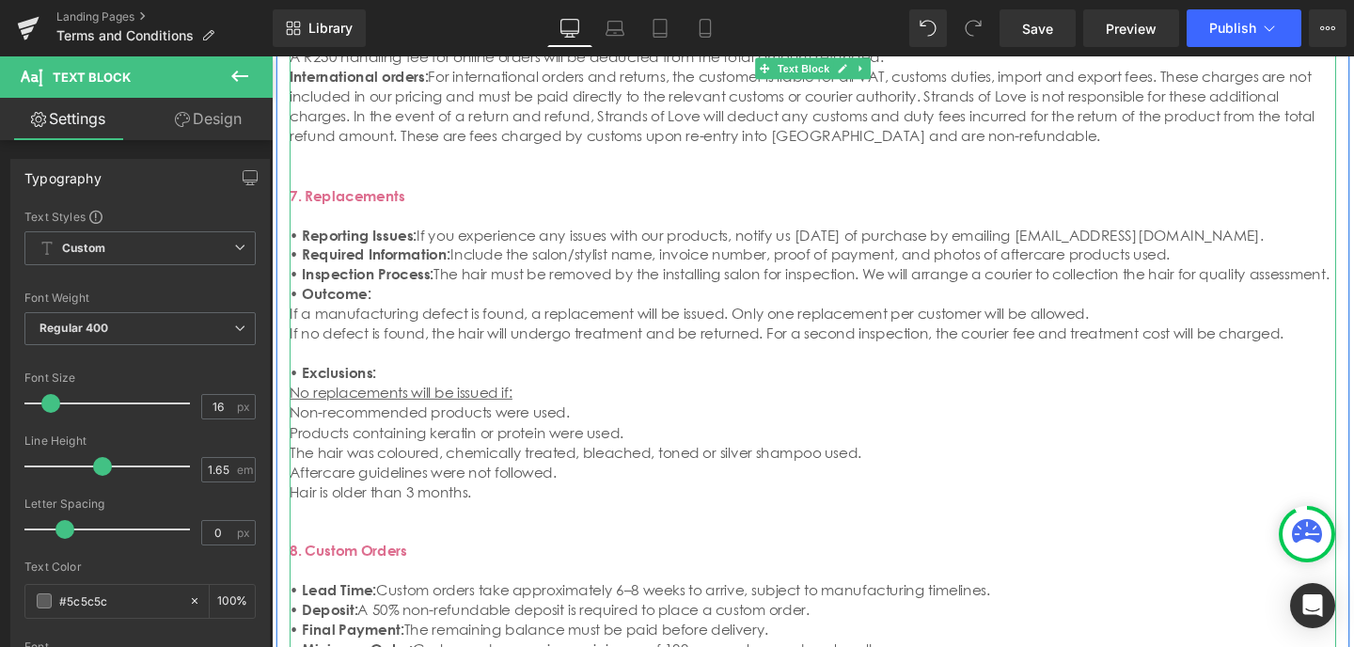
scroll to position [1416, 0]
click at [595, 399] on p "No replacements will be issued if: Non-recommended products were used." at bounding box center [840, 419] width 1100 height 41
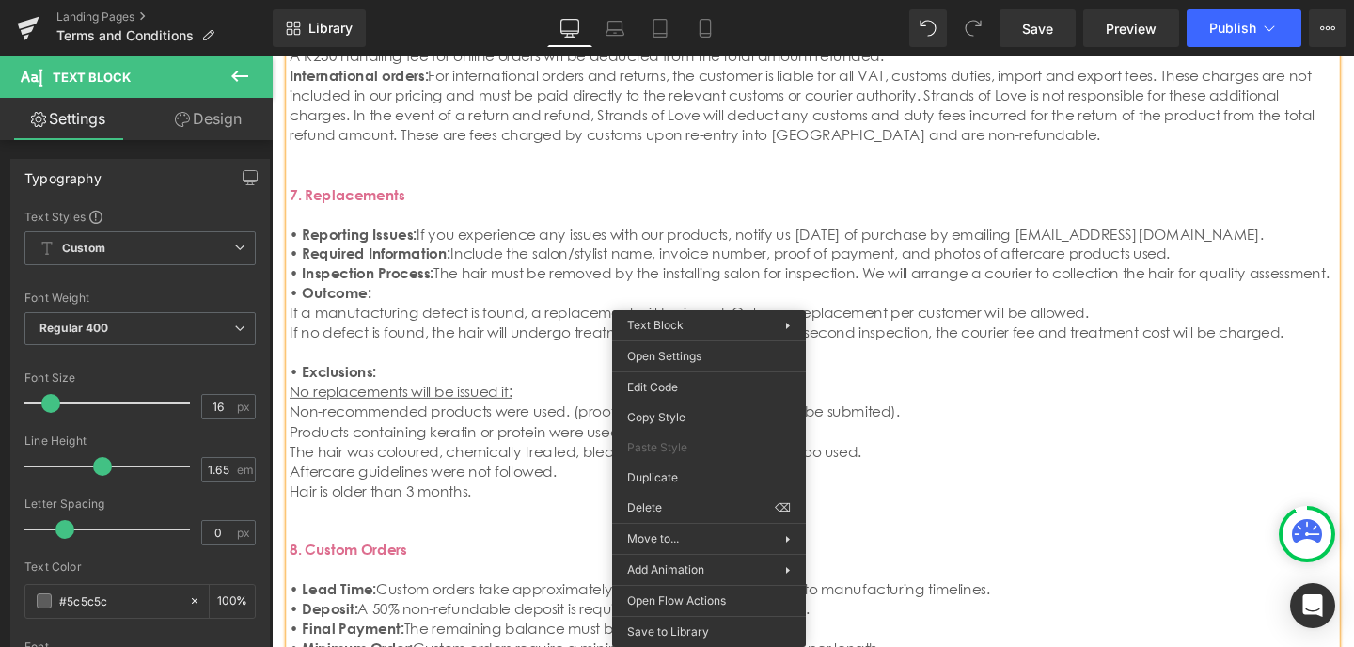
click at [913, 482] on p "Aftercare guidelines were not followed." at bounding box center [840, 492] width 1100 height 21
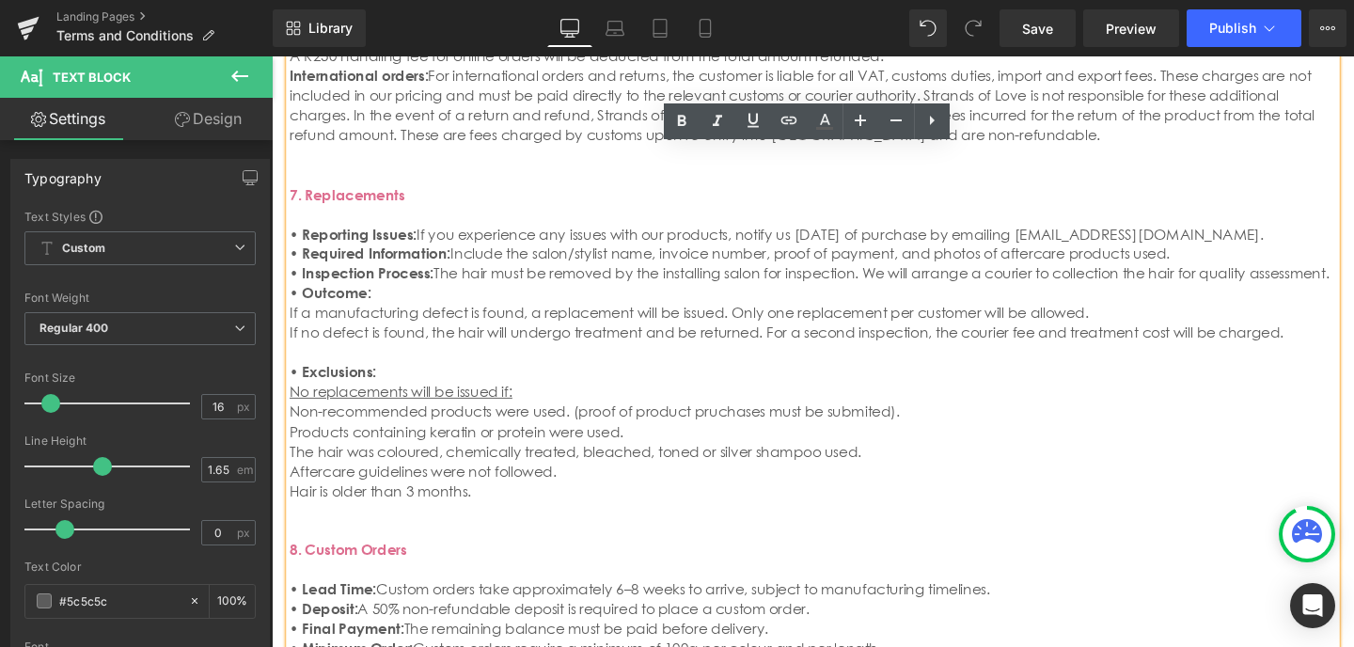
click at [747, 420] on span "Non-recommended products were used. (proof of product pruchases must be submite…" at bounding box center [610, 429] width 641 height 19
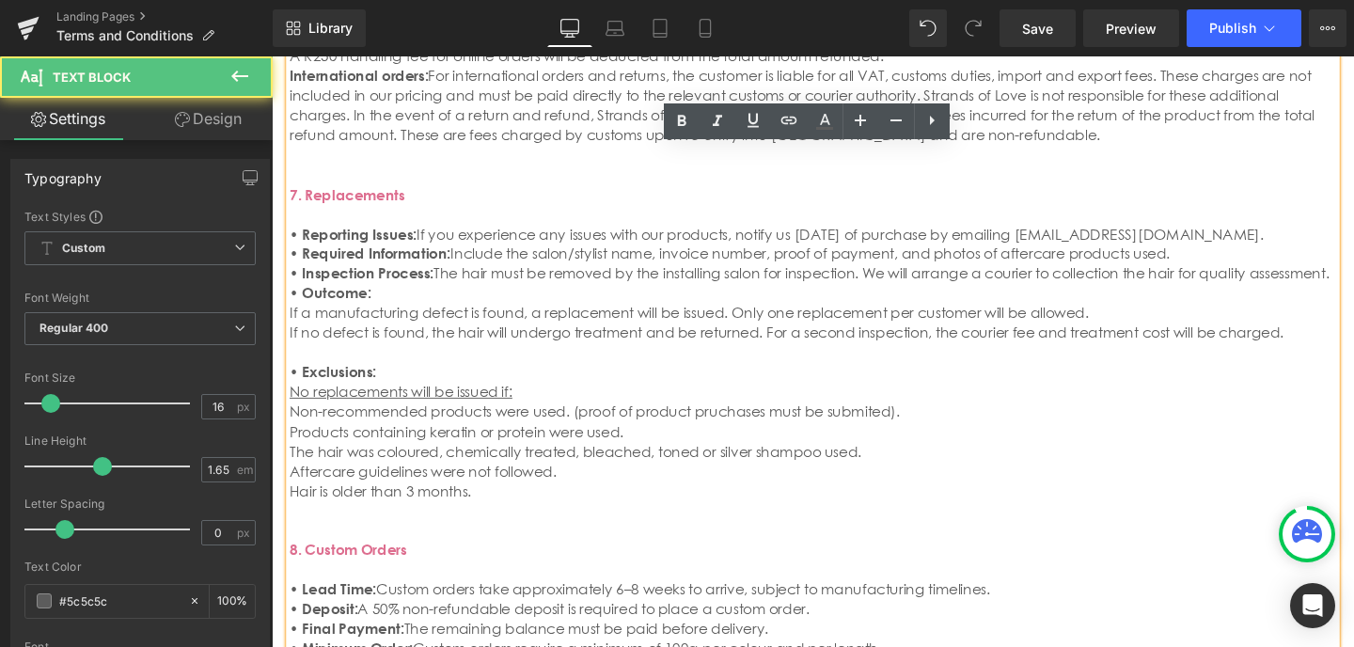
click at [699, 420] on span "Non-recommended products were used. (proof of product pruchases must be submite…" at bounding box center [610, 429] width 641 height 19
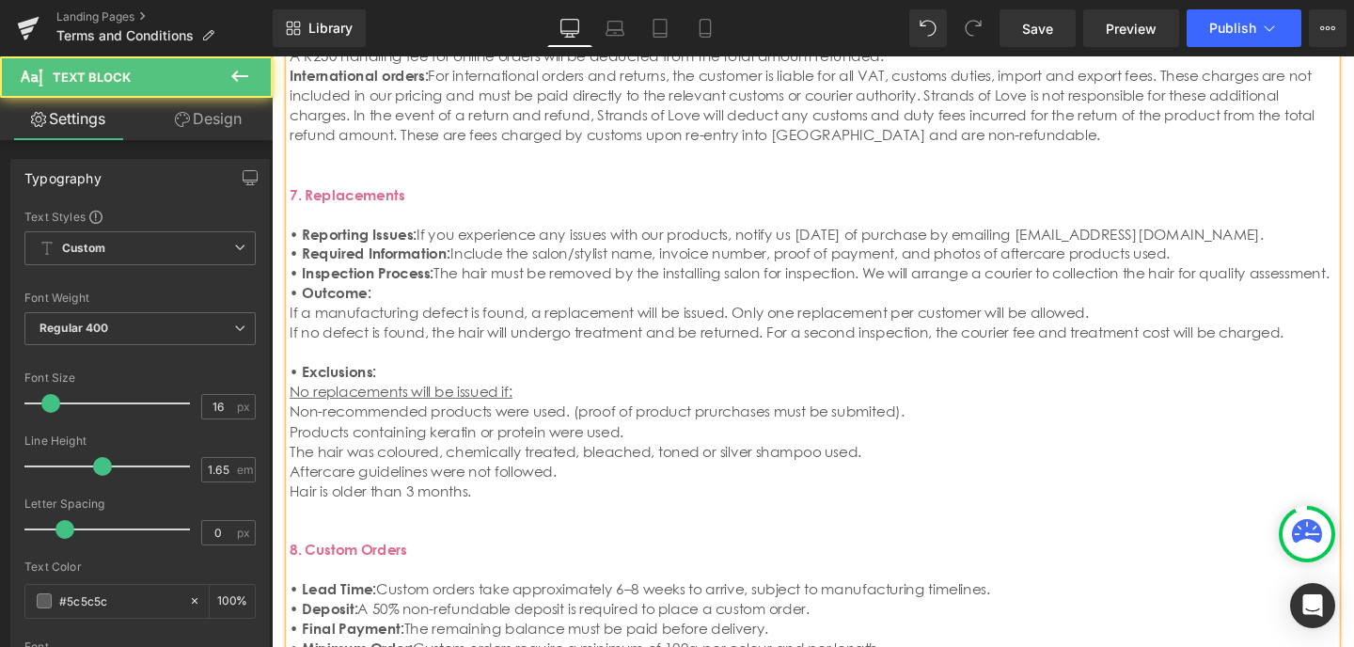
click at [690, 420] on span "Non-recommended products were used. (proof of product prurchases must be submit…" at bounding box center [613, 429] width 646 height 19
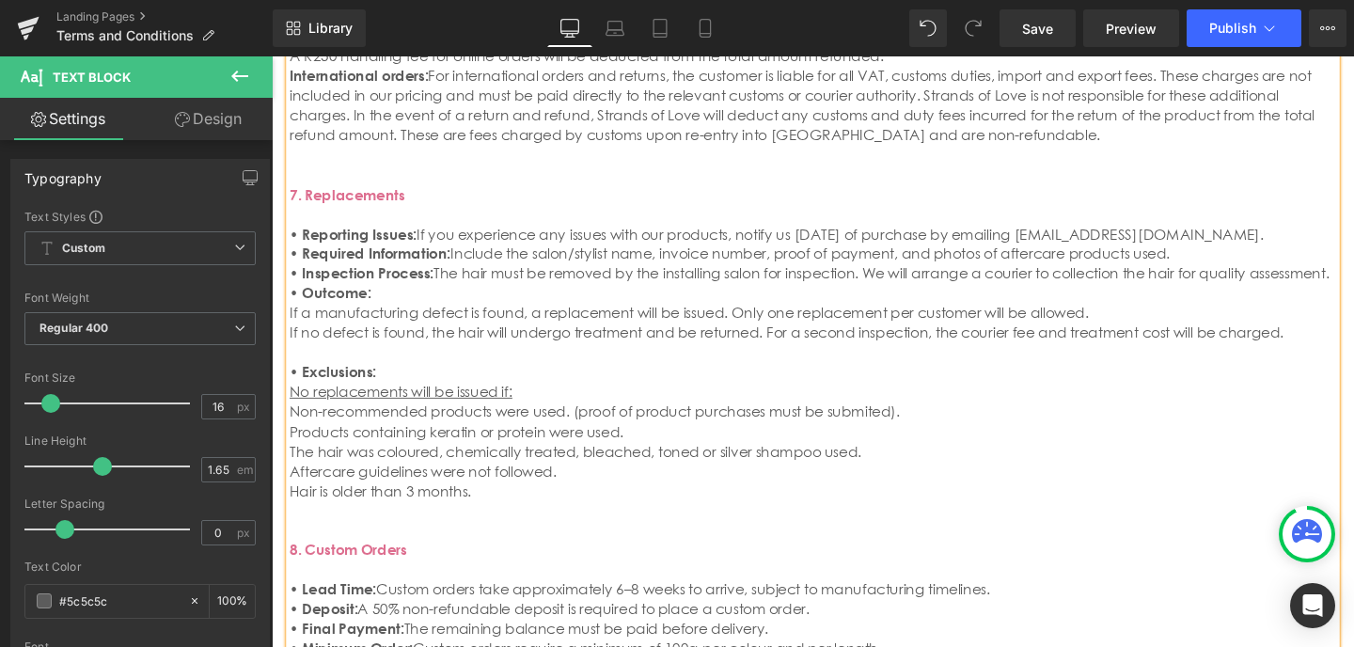
click at [853, 420] on span "Non-recommended products were used. (proof of product purchases must be submite…" at bounding box center [610, 429] width 641 height 19
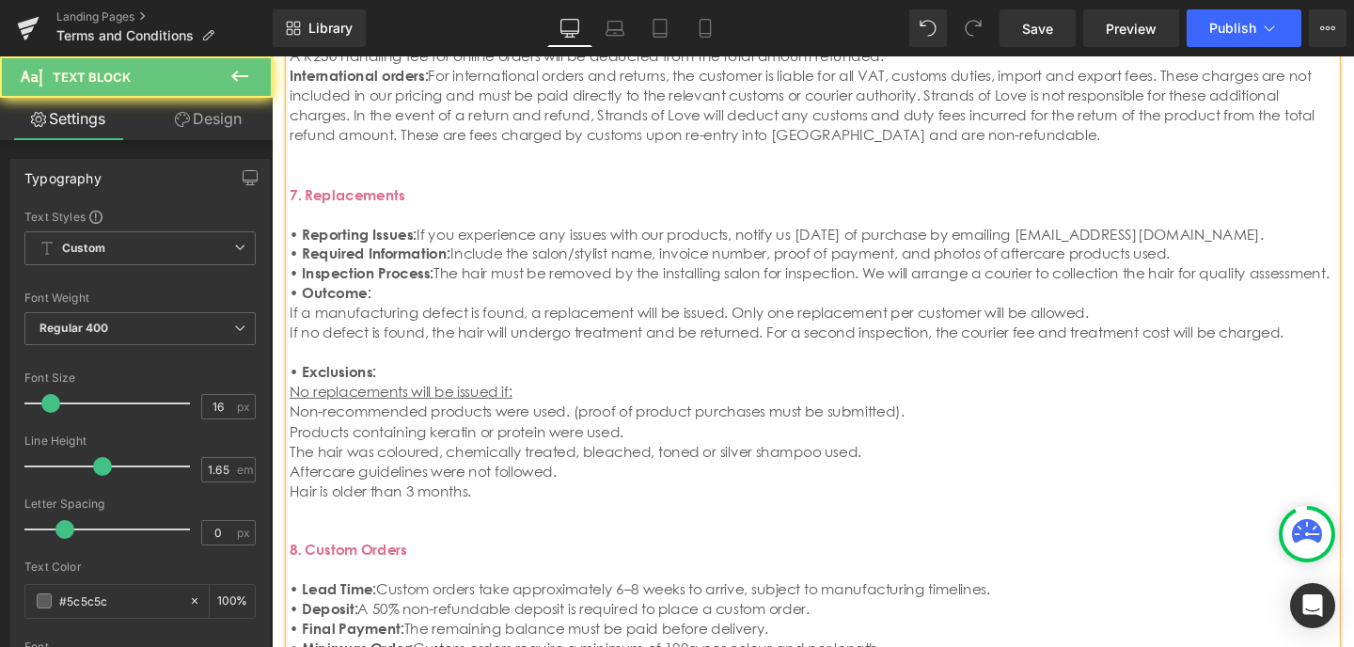
click at [945, 399] on p "No replacements will be issued if: Non-recommended products were used. (proof o…" at bounding box center [840, 419] width 1100 height 41
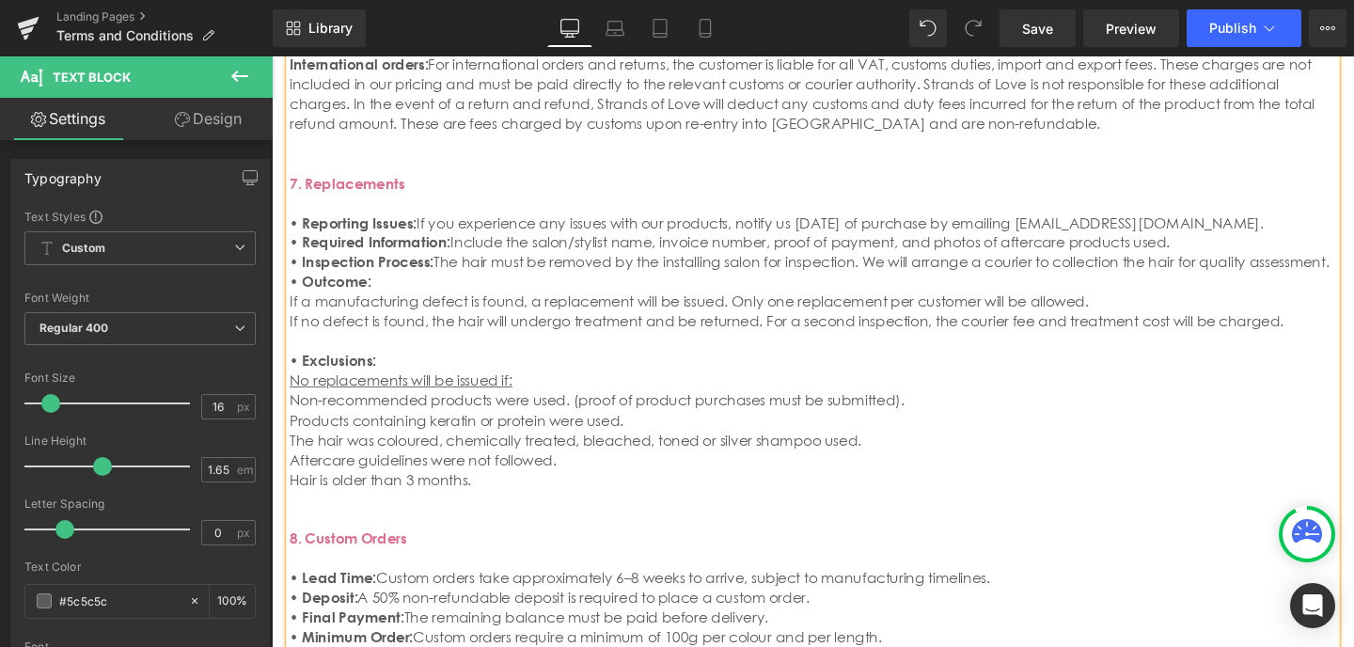
scroll to position [1432, 0]
click at [575, 404] on span "Non-recommended products were used. (proof of product purchases must be submitt…" at bounding box center [613, 413] width 646 height 19
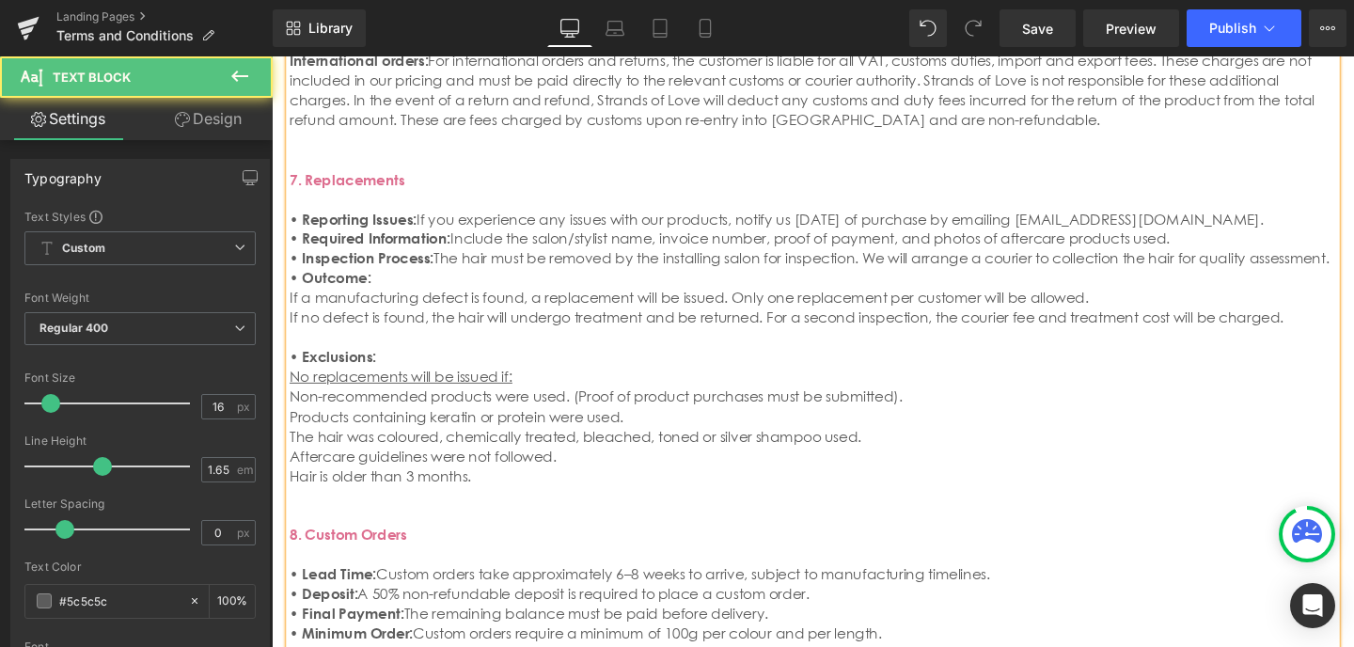
click at [987, 466] on p "Aftercare guidelines were not followed." at bounding box center [840, 476] width 1100 height 21
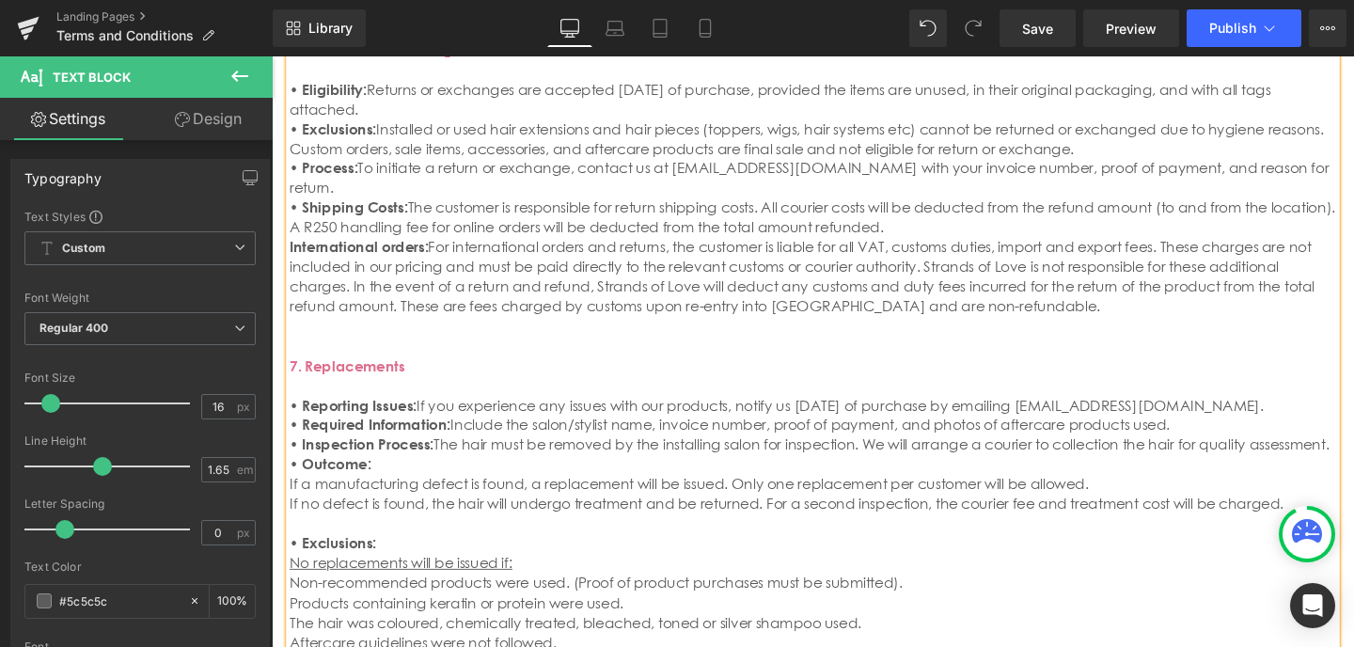
scroll to position [1214, 0]
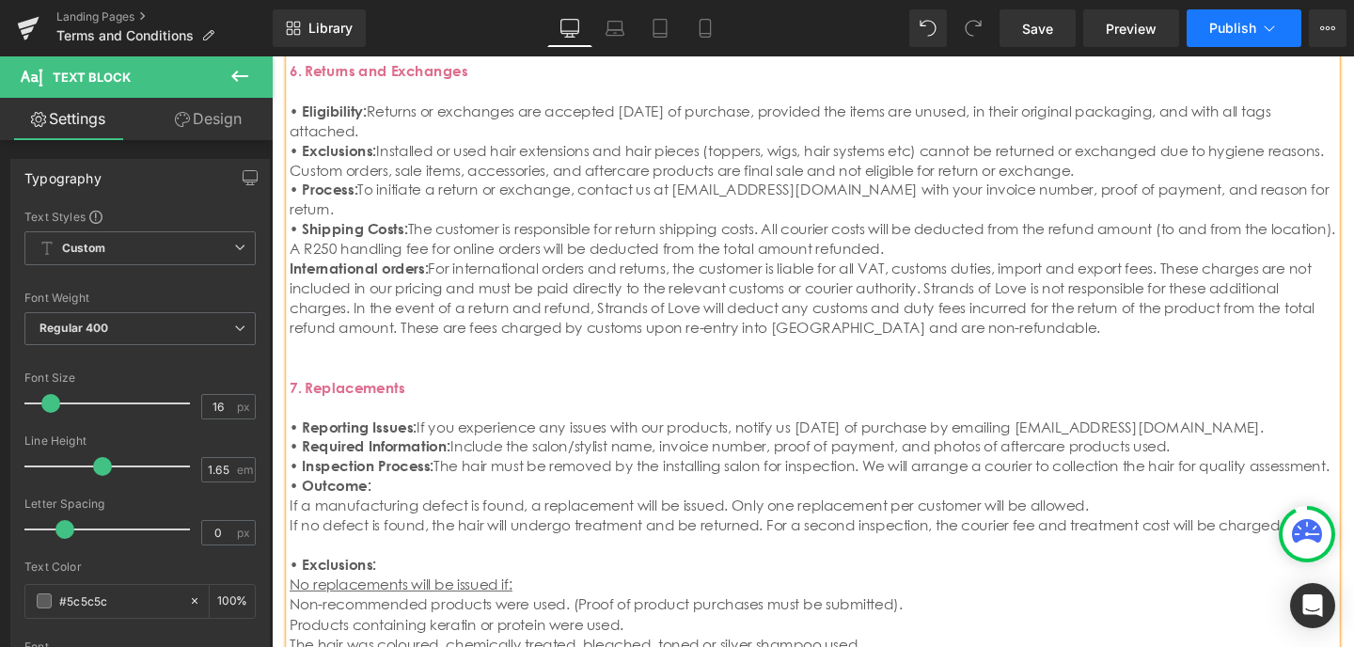
click at [1229, 43] on button "Publish" at bounding box center [1243, 28] width 115 height 38
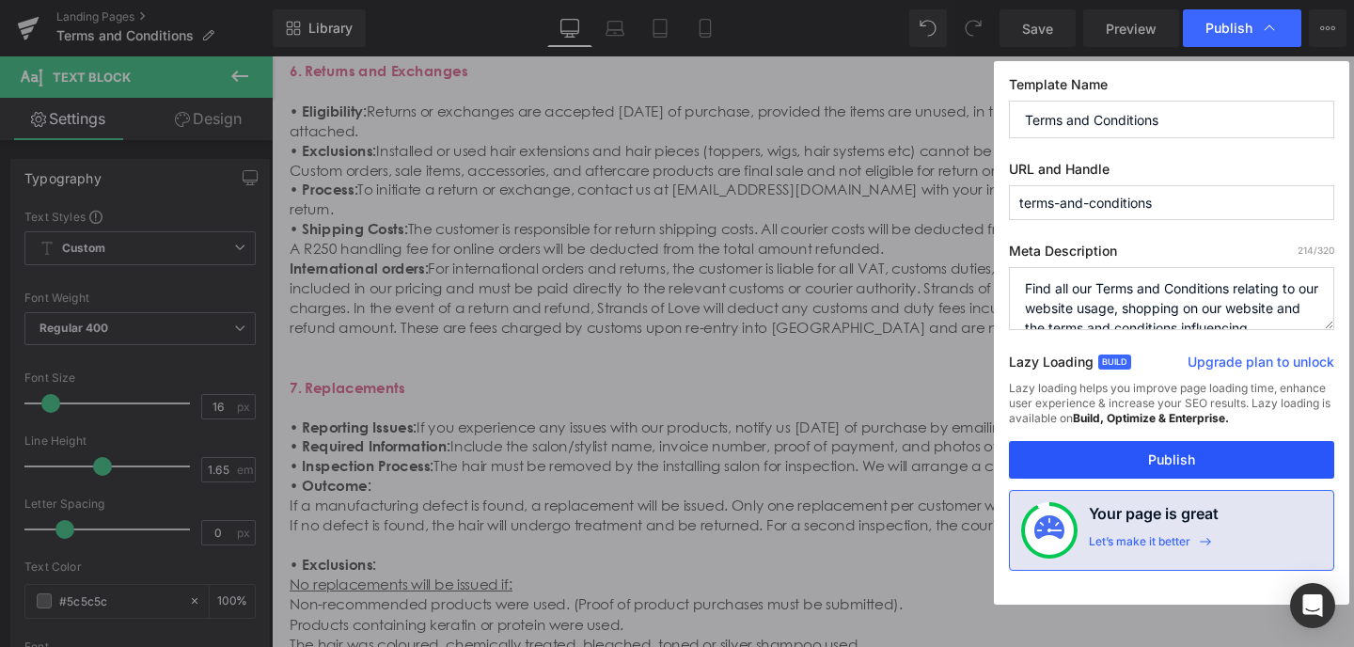
click at [1154, 458] on button "Publish" at bounding box center [1171, 460] width 325 height 38
